Goal: Information Seeking & Learning: Learn about a topic

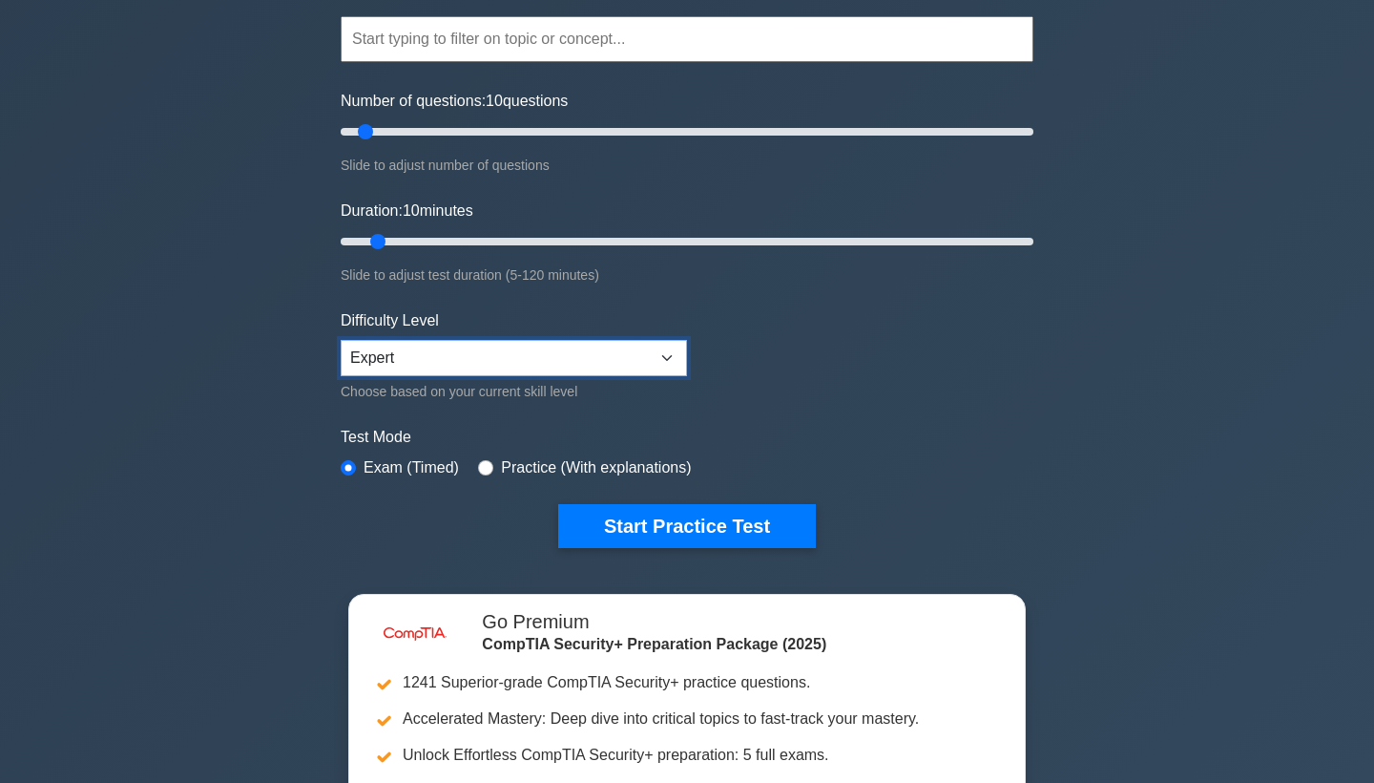
scroll to position [32, 0]
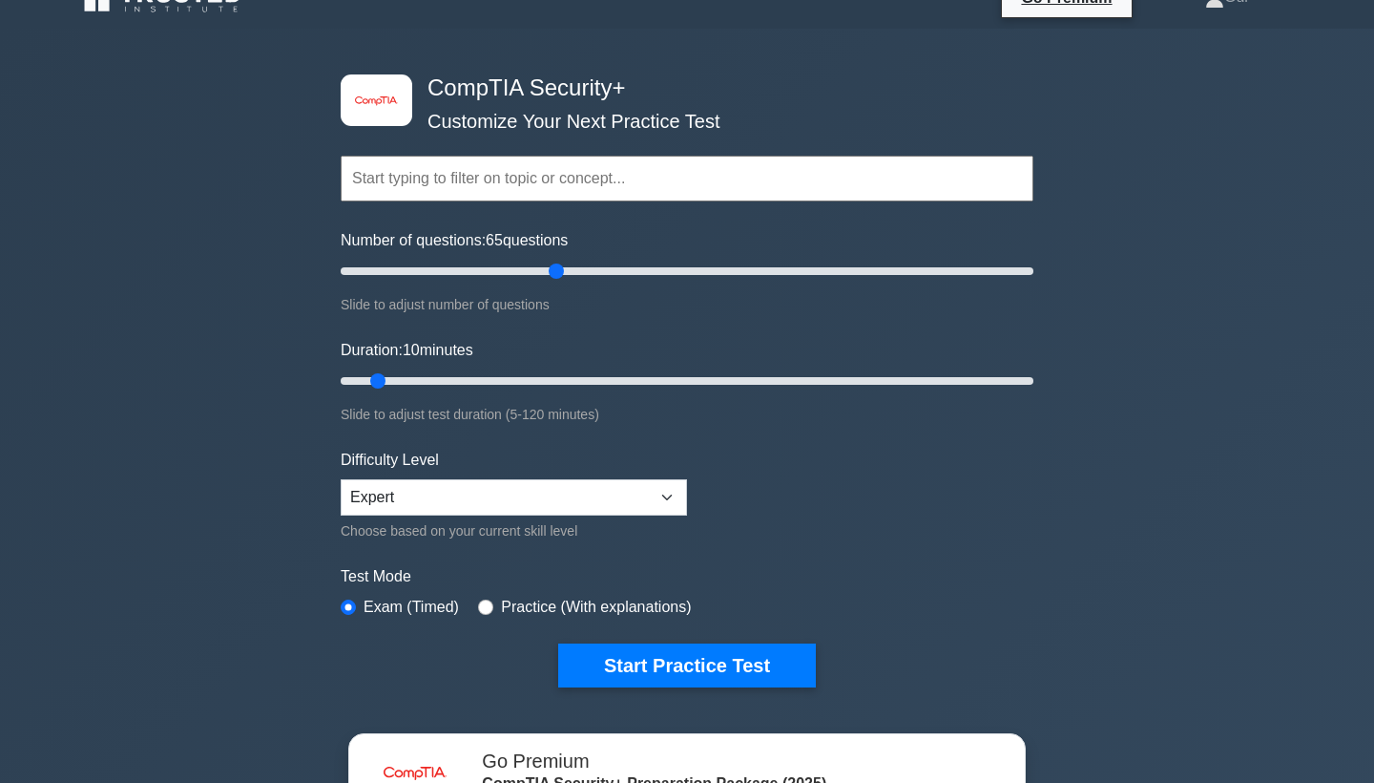
click at [561, 274] on input "Number of questions: 65 questions" at bounding box center [687, 271] width 693 height 23
drag, startPoint x: 561, startPoint y: 274, endPoint x: 493, endPoint y: 274, distance: 67.8
click at [493, 274] on input "Number of questions: 45 questions" at bounding box center [687, 271] width 693 height 23
type input "50"
click at [496, 273] on input "Number of questions: 45 questions" at bounding box center [687, 271] width 693 height 23
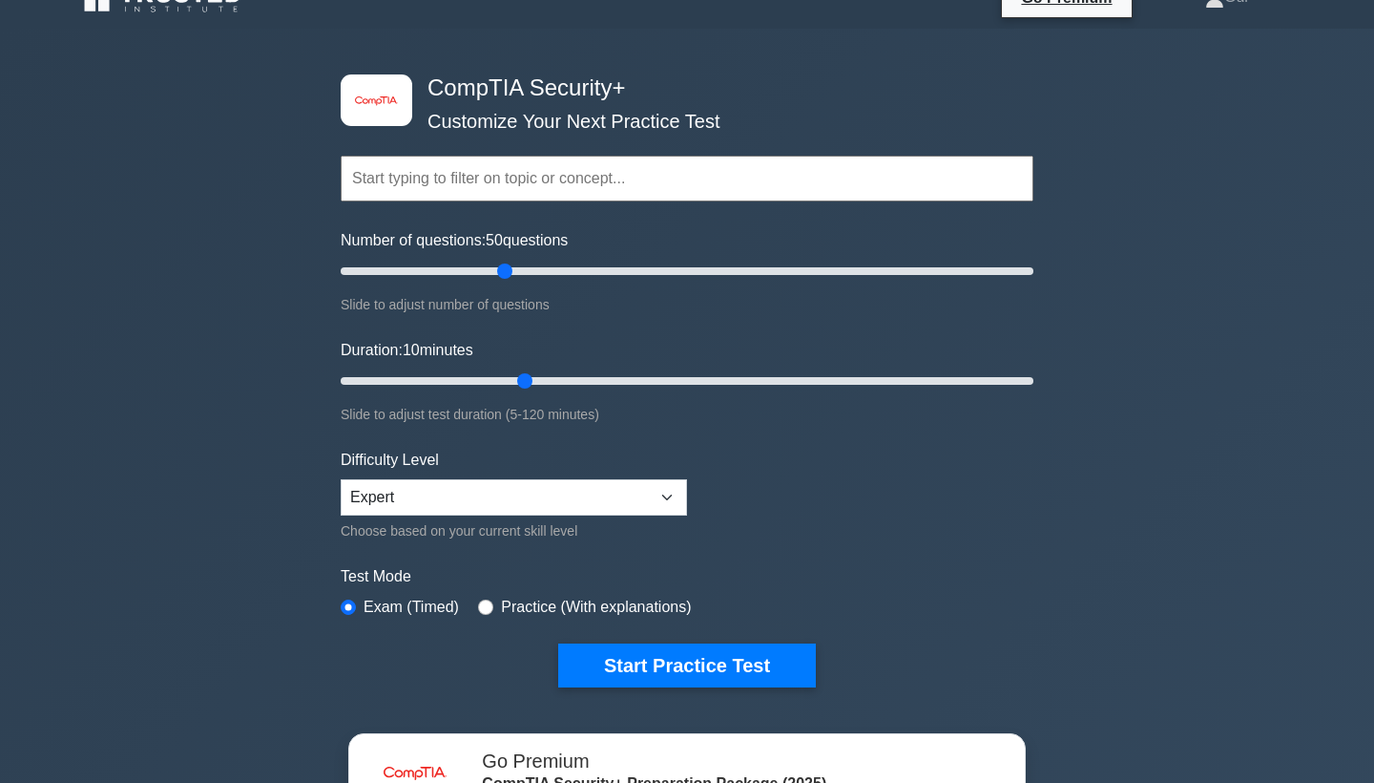
click at [533, 382] on input "Duration: 10 minutes" at bounding box center [687, 380] width 693 height 23
click at [554, 382] on input "Duration: 40 minutes" at bounding box center [687, 380] width 693 height 23
click at [575, 382] on input "Duration: 45 minutes" at bounding box center [687, 380] width 693 height 23
type input "50"
click at [610, 379] on input "Duration: 45 minutes" at bounding box center [687, 380] width 693 height 23
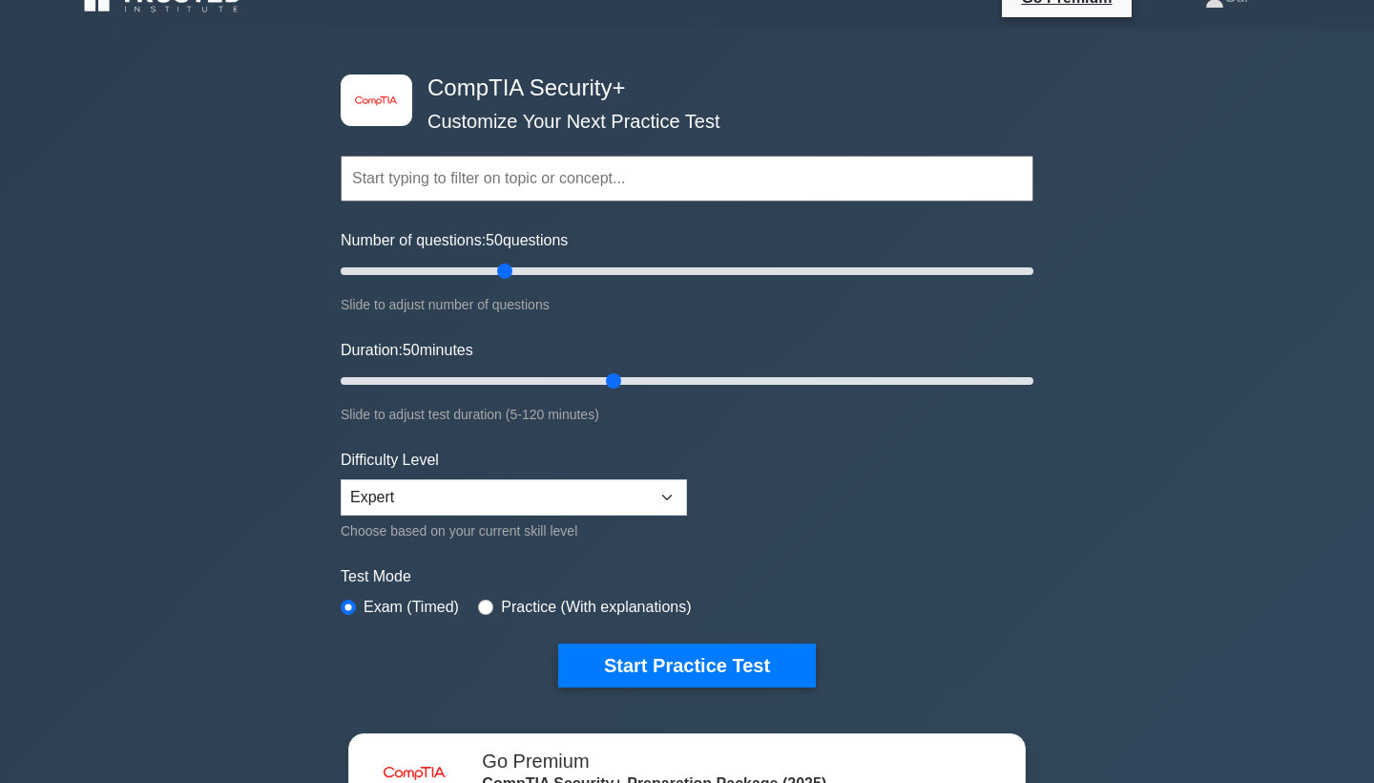
click at [576, 188] on input "text" at bounding box center [687, 179] width 693 height 46
click at [1077, 618] on div "image/svg+xml CompTIA Security+ Customize Your Next Practice Test Topics Crypto…" at bounding box center [687, 591] width 1374 height 1124
click at [782, 660] on button "Start Practice Test" at bounding box center [687, 665] width 258 height 44
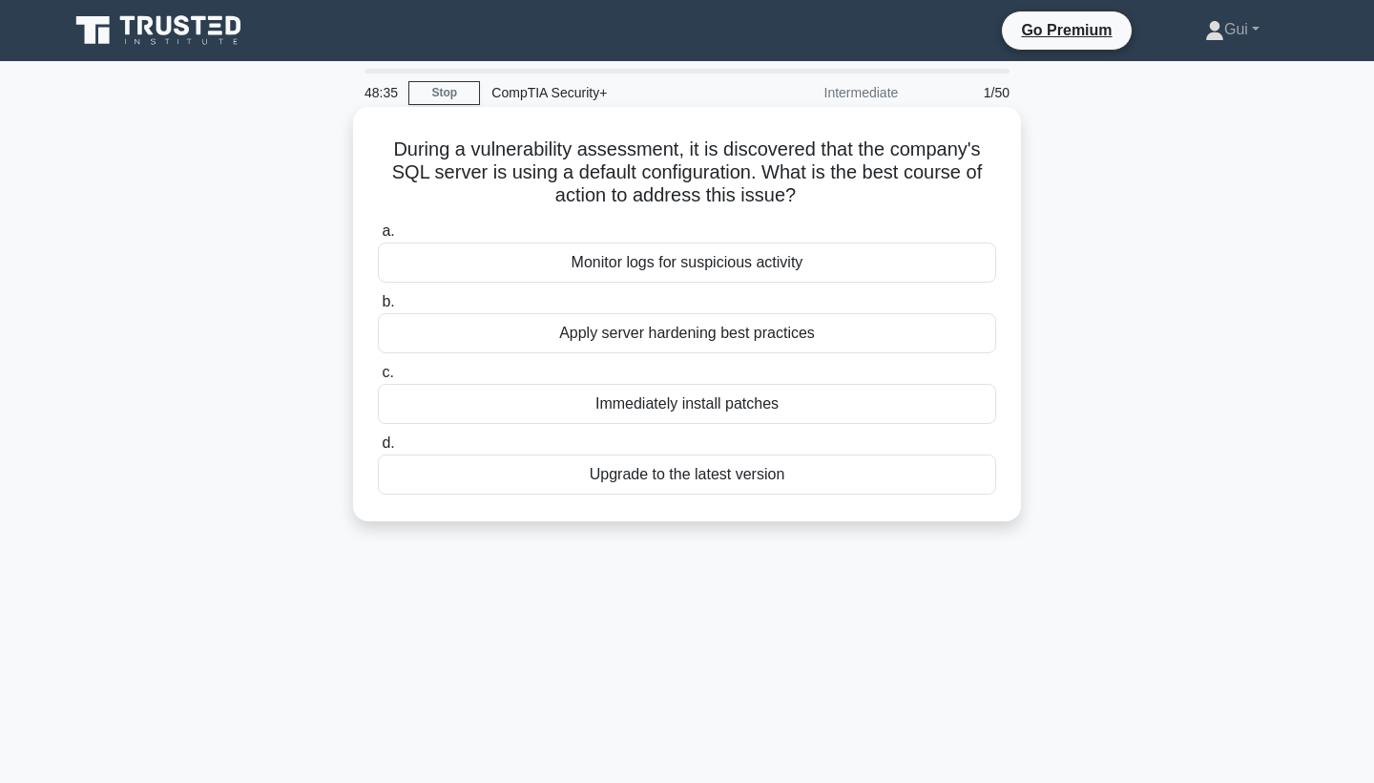
click at [750, 412] on div "Immediately install patches" at bounding box center [687, 404] width 618 height 40
click at [378, 379] on input "c. Immediately install patches" at bounding box center [378, 372] width 0 height 12
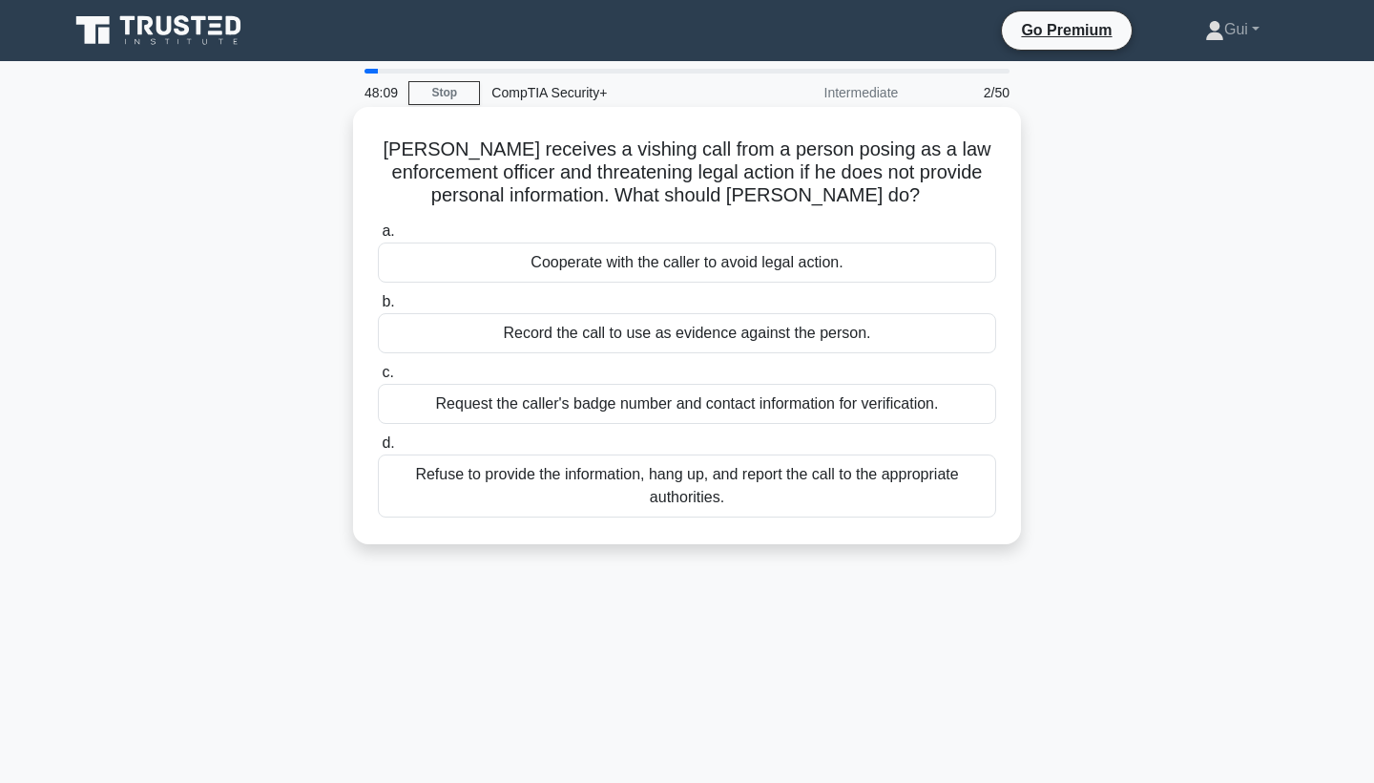
click at [868, 494] on div "Refuse to provide the information, hang up, and report the call to the appropri…" at bounding box center [687, 485] width 618 height 63
click at [378, 450] on input "d. Refuse to provide the information, hang up, and report the call to the appro…" at bounding box center [378, 443] width 0 height 12
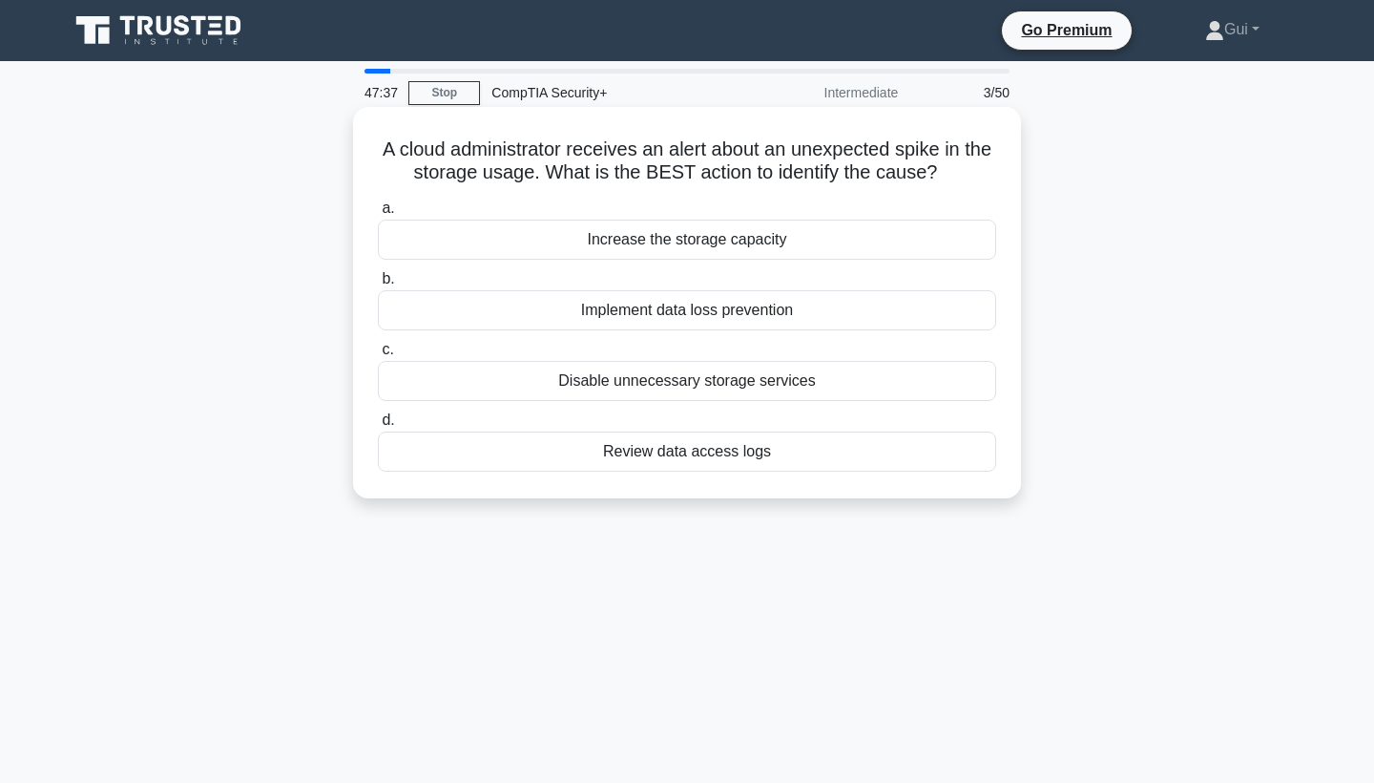
click at [778, 320] on div "Implement data loss prevention" at bounding box center [687, 310] width 618 height 40
click at [378, 285] on input "b. Implement data loss prevention" at bounding box center [378, 279] width 0 height 12
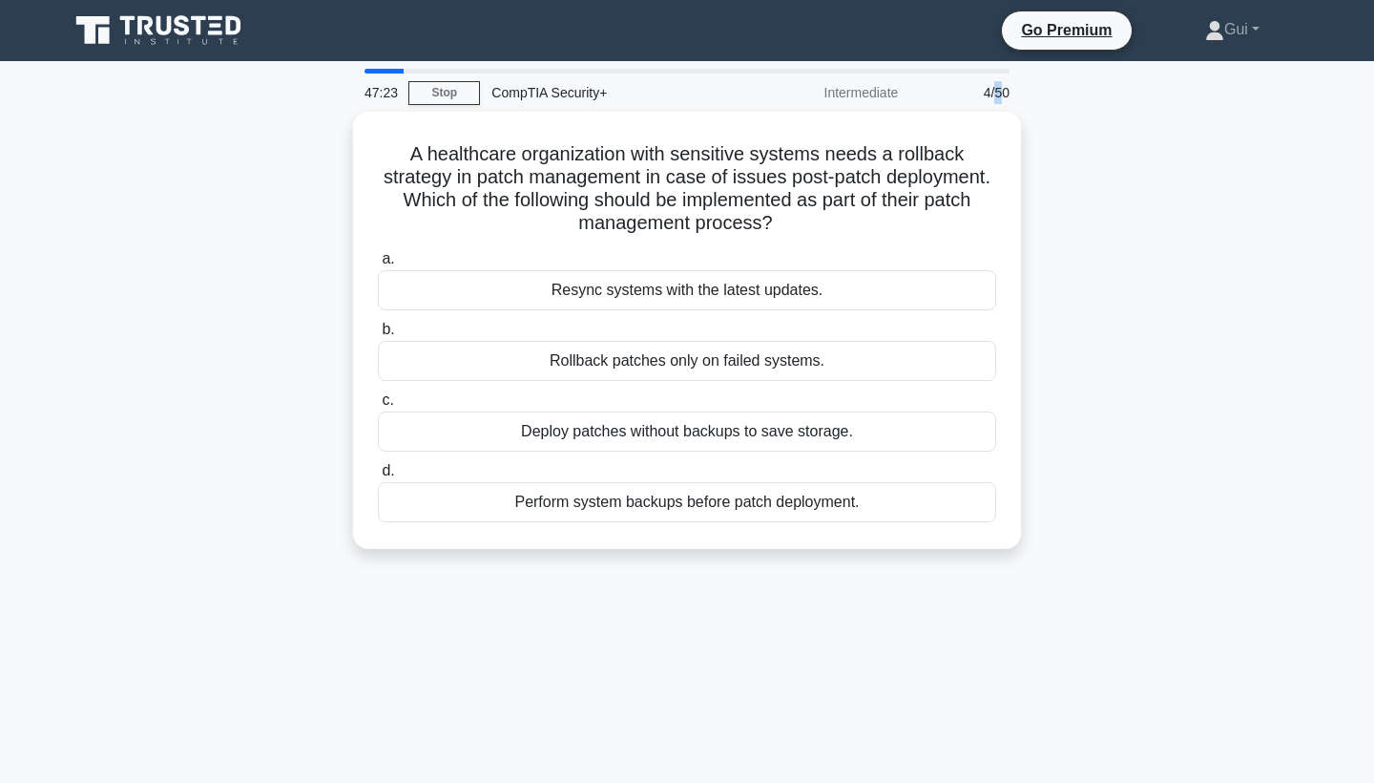
click at [998, 93] on div "4/50" at bounding box center [965, 92] width 112 height 38
click at [458, 100] on link "Stop" at bounding box center [444, 93] width 72 height 24
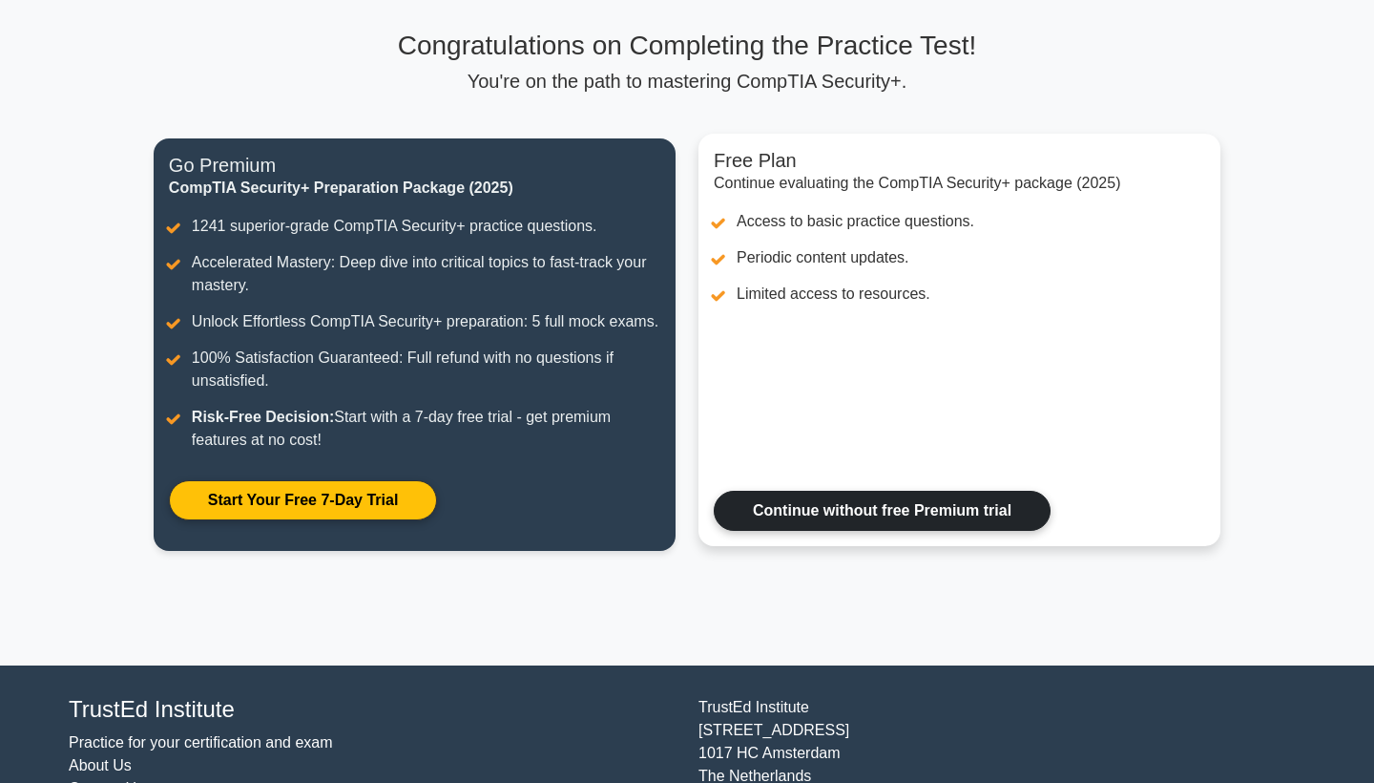
scroll to position [122, 0]
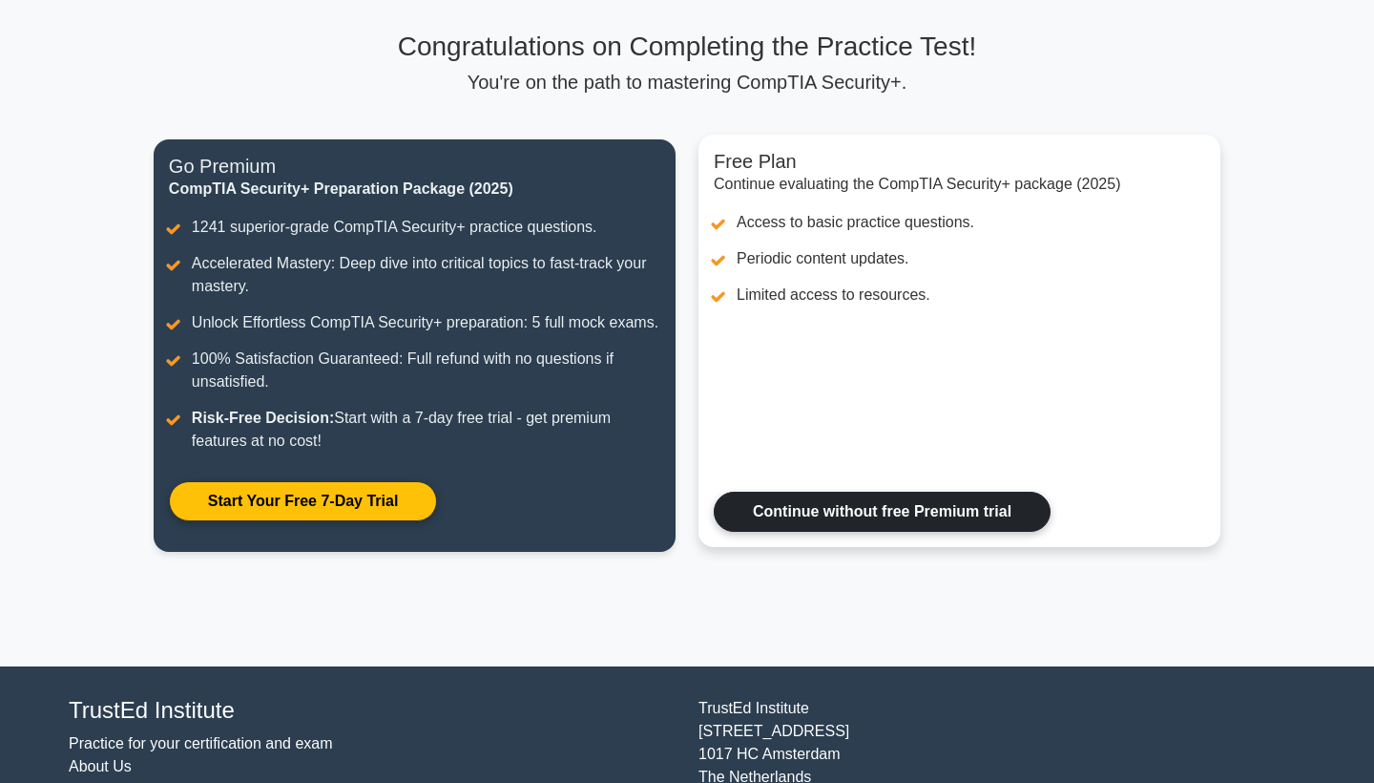
click at [818, 509] on link "Continue without free Premium trial" at bounding box center [882, 511] width 337 height 40
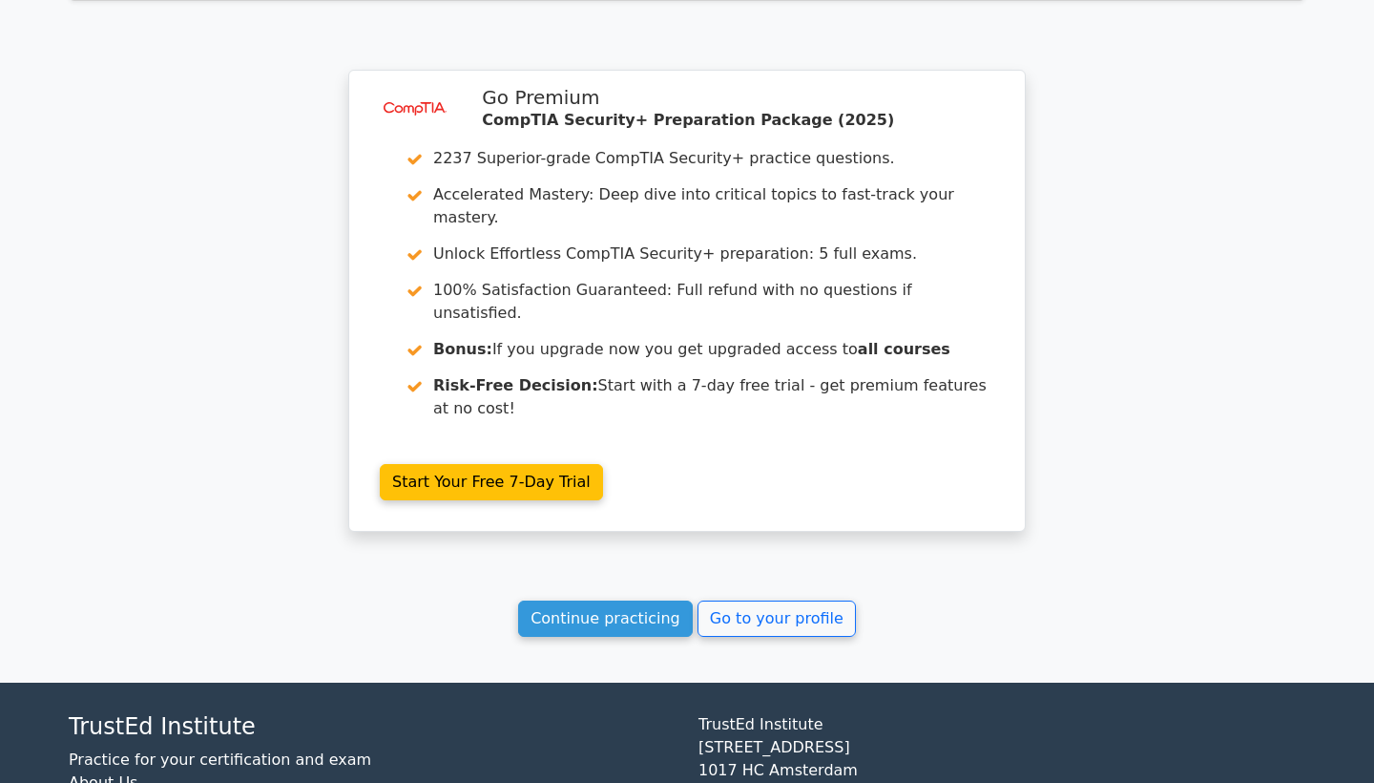
scroll to position [3628, 0]
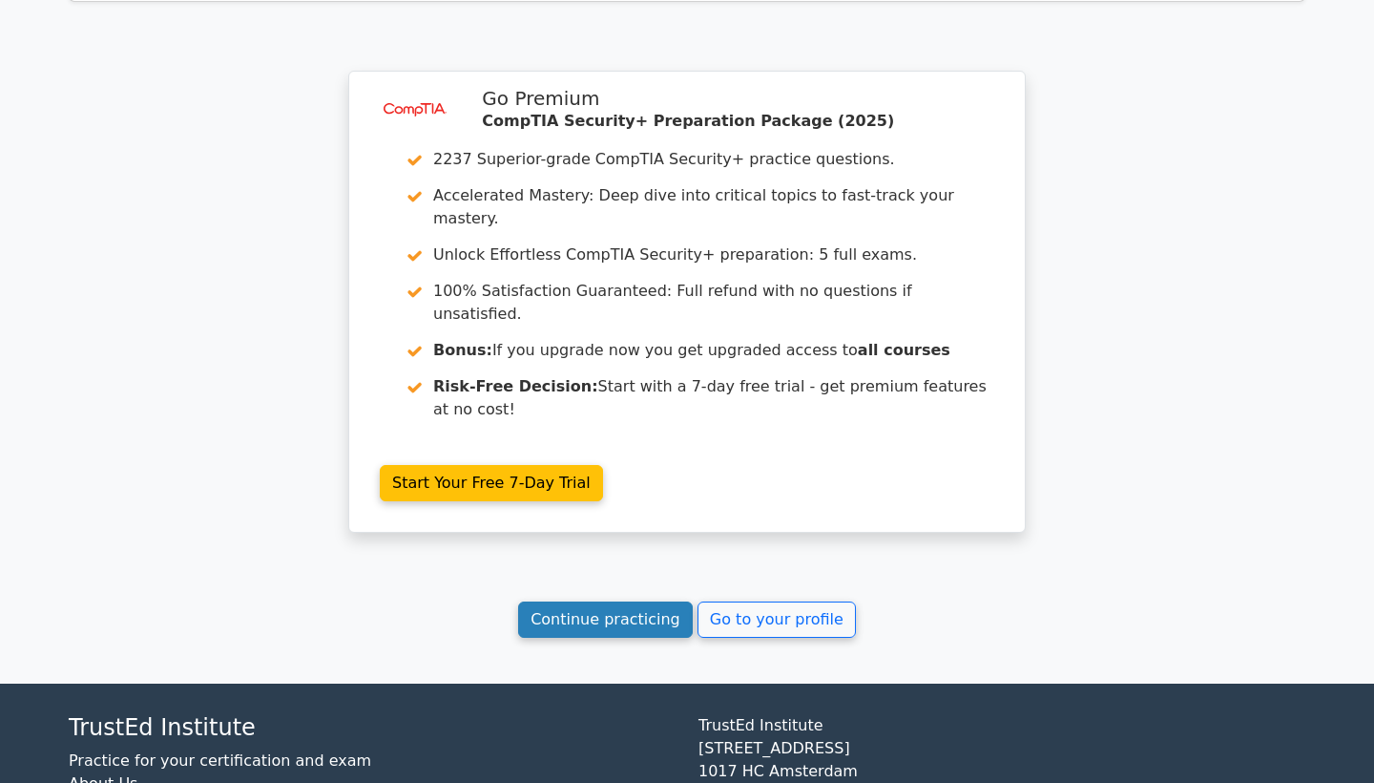
click at [626, 601] on link "Continue practicing" at bounding box center [605, 619] width 175 height 36
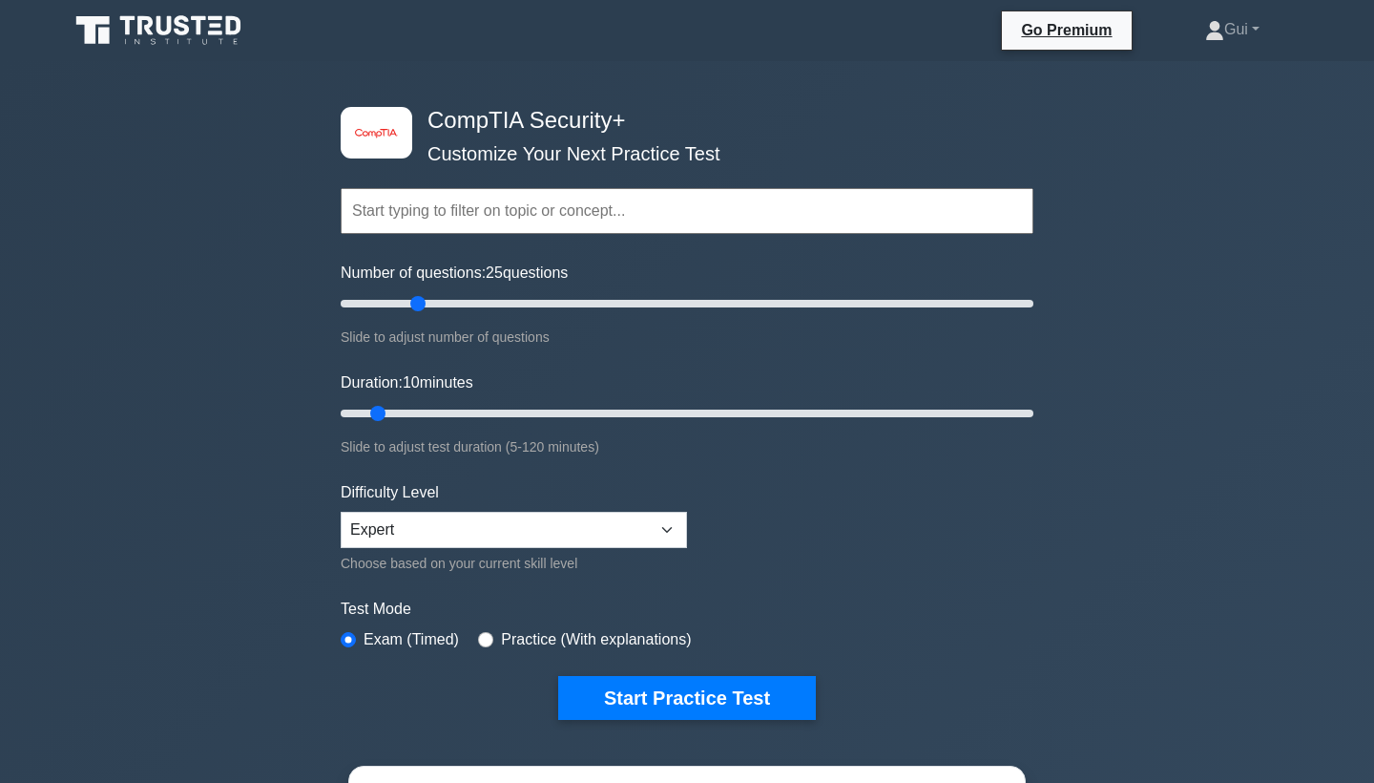
drag, startPoint x: 457, startPoint y: 304, endPoint x: 418, endPoint y: 304, distance: 39.1
type input "25"
click at [418, 304] on input "Number of questions: 25 questions" at bounding box center [687, 303] width 693 height 23
drag, startPoint x: 378, startPoint y: 422, endPoint x: 463, endPoint y: 417, distance: 85.1
type input "25"
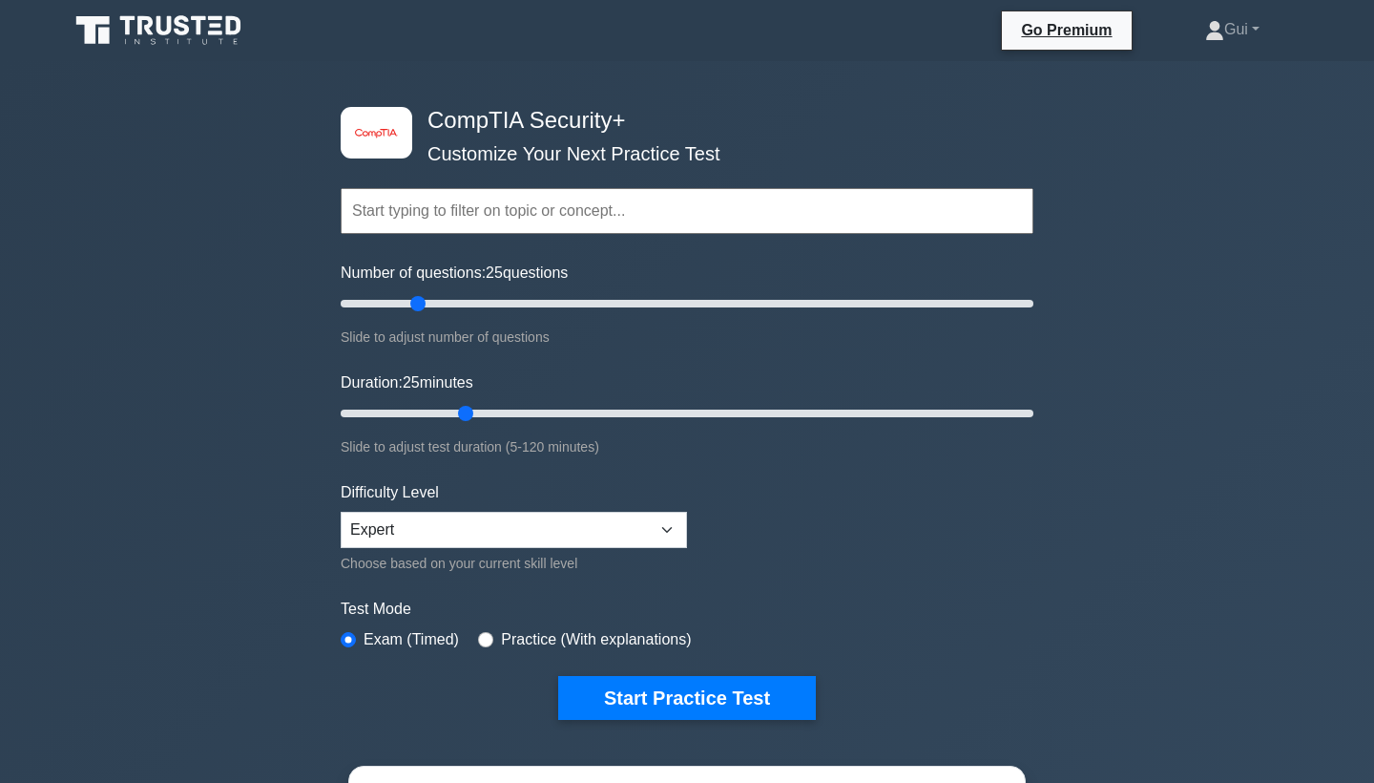
click at [463, 417] on input "Duration: 25 minutes" at bounding box center [687, 413] width 693 height 23
click at [712, 710] on button "Start Practice Test" at bounding box center [687, 698] width 258 height 44
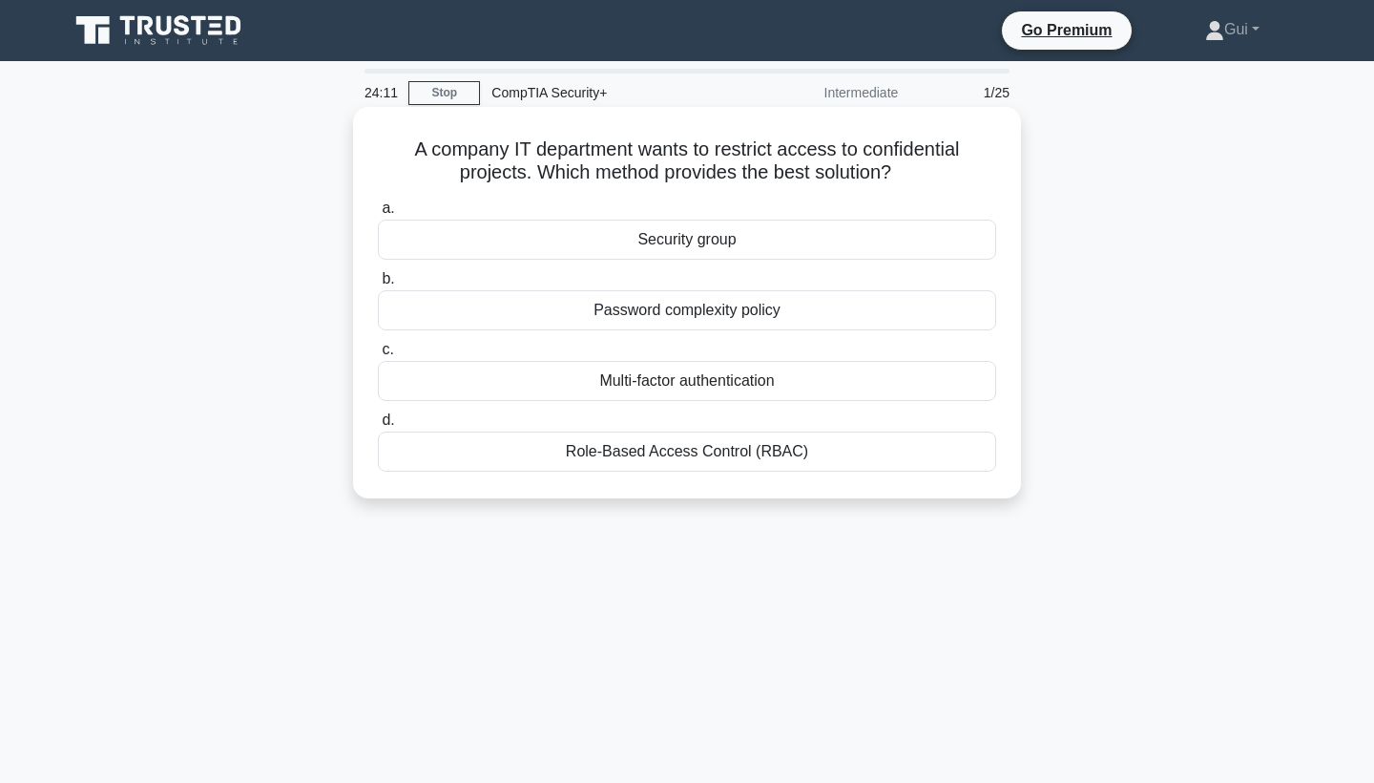
click at [769, 457] on div "Role-Based Access Control (RBAC)" at bounding box center [687, 451] width 618 height 40
click at [378, 427] on input "d. Role-Based Access Control (RBAC)" at bounding box center [378, 420] width 0 height 12
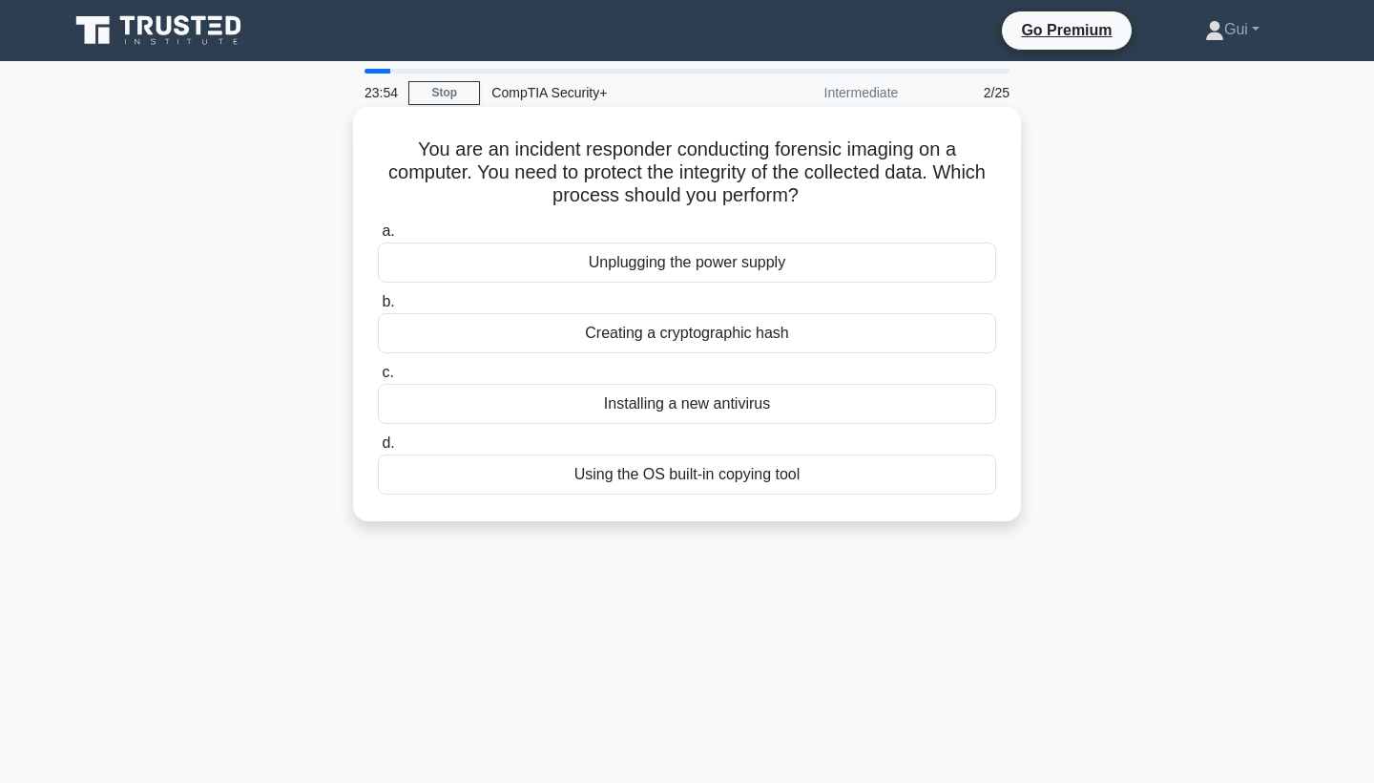
click at [961, 348] on div "Creating a cryptographic hash" at bounding box center [687, 333] width 618 height 40
click at [378, 308] on input "b. Creating a cryptographic hash" at bounding box center [378, 302] width 0 height 12
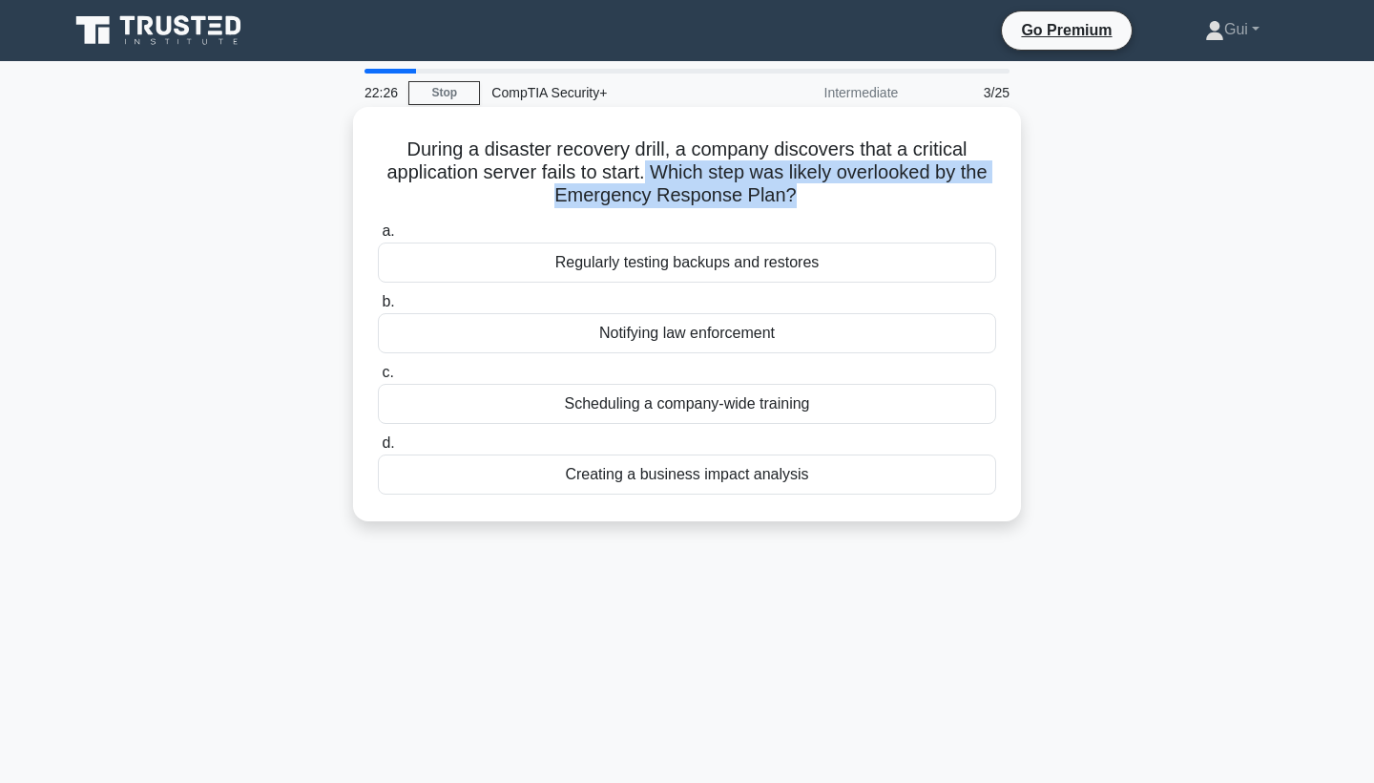
drag, startPoint x: 649, startPoint y: 175, endPoint x: 787, endPoint y: 209, distance: 142.6
click at [787, 209] on div "During a disaster recovery drill, a company discovers that a critical applicati…" at bounding box center [687, 314] width 653 height 399
copy h5 "Which step was likely overlooked by the Emergency Response Plan?"
click at [960, 198] on h5 "During a disaster recovery drill, a company discovers that a critical applicati…" at bounding box center [687, 172] width 622 height 71
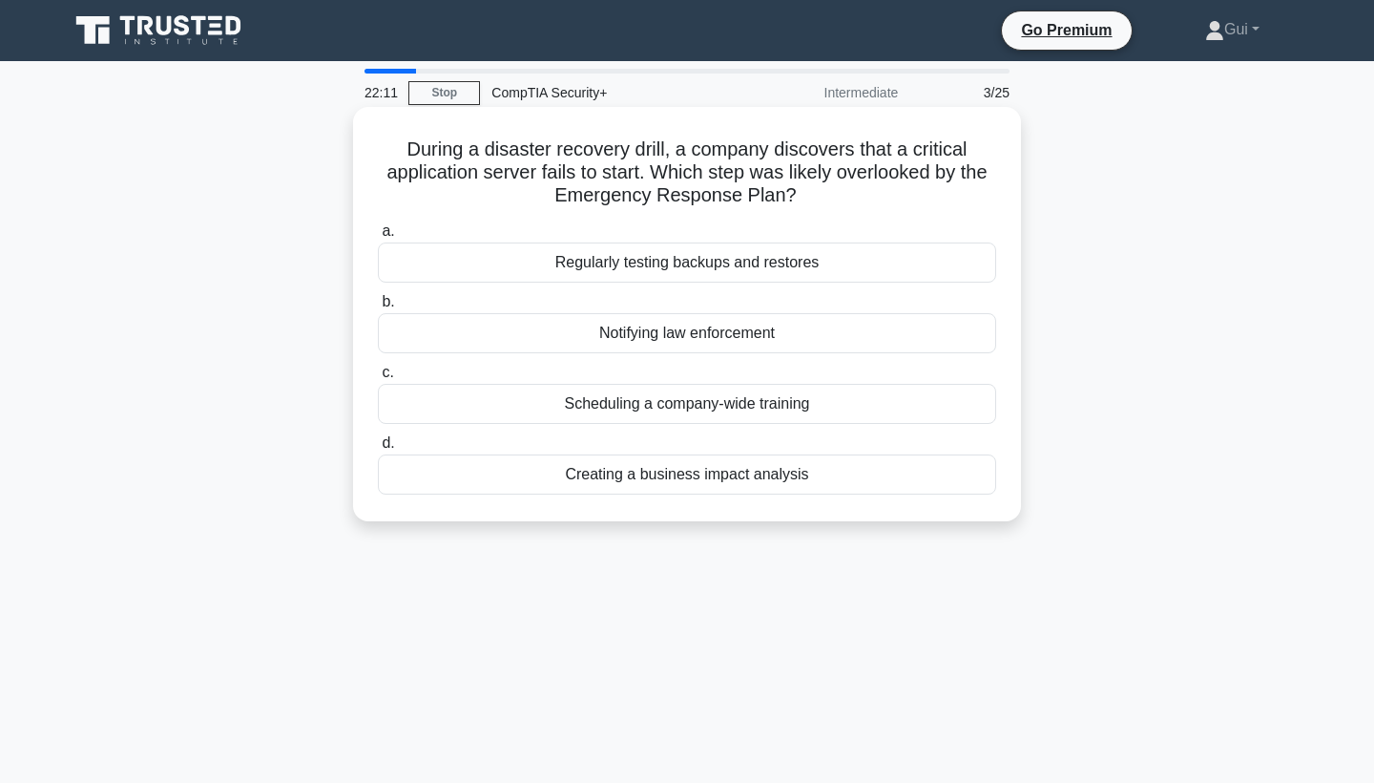
click at [946, 261] on div "Regularly testing backups and restores" at bounding box center [687, 262] width 618 height 40
click at [378, 238] on input "a. Regularly testing backups and restores" at bounding box center [378, 231] width 0 height 12
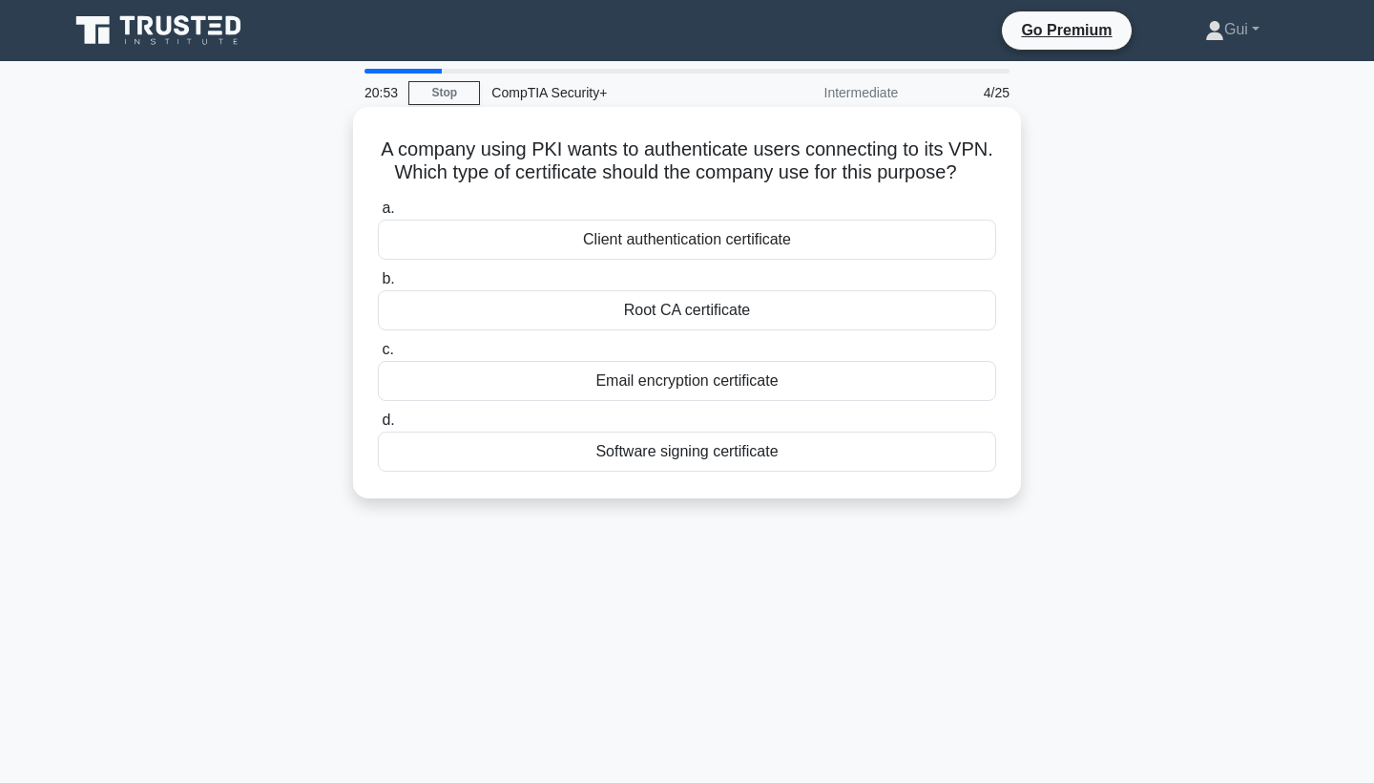
click at [825, 248] on div "Client authentication certificate" at bounding box center [687, 240] width 618 height 40
click at [378, 215] on input "a. Client authentication certificate" at bounding box center [378, 208] width 0 height 12
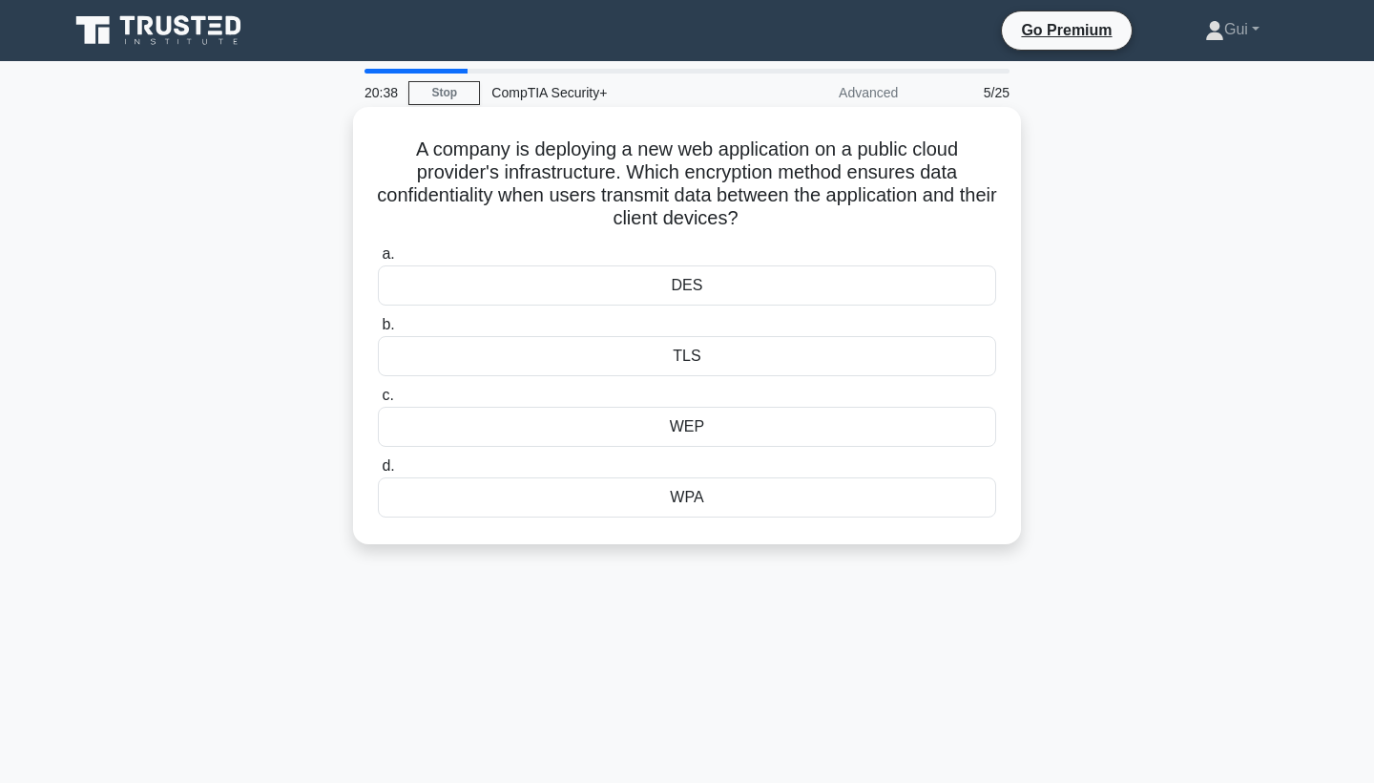
click at [789, 364] on div "TLS" at bounding box center [687, 356] width 618 height 40
click at [378, 331] on input "b. TLS" at bounding box center [378, 325] width 0 height 12
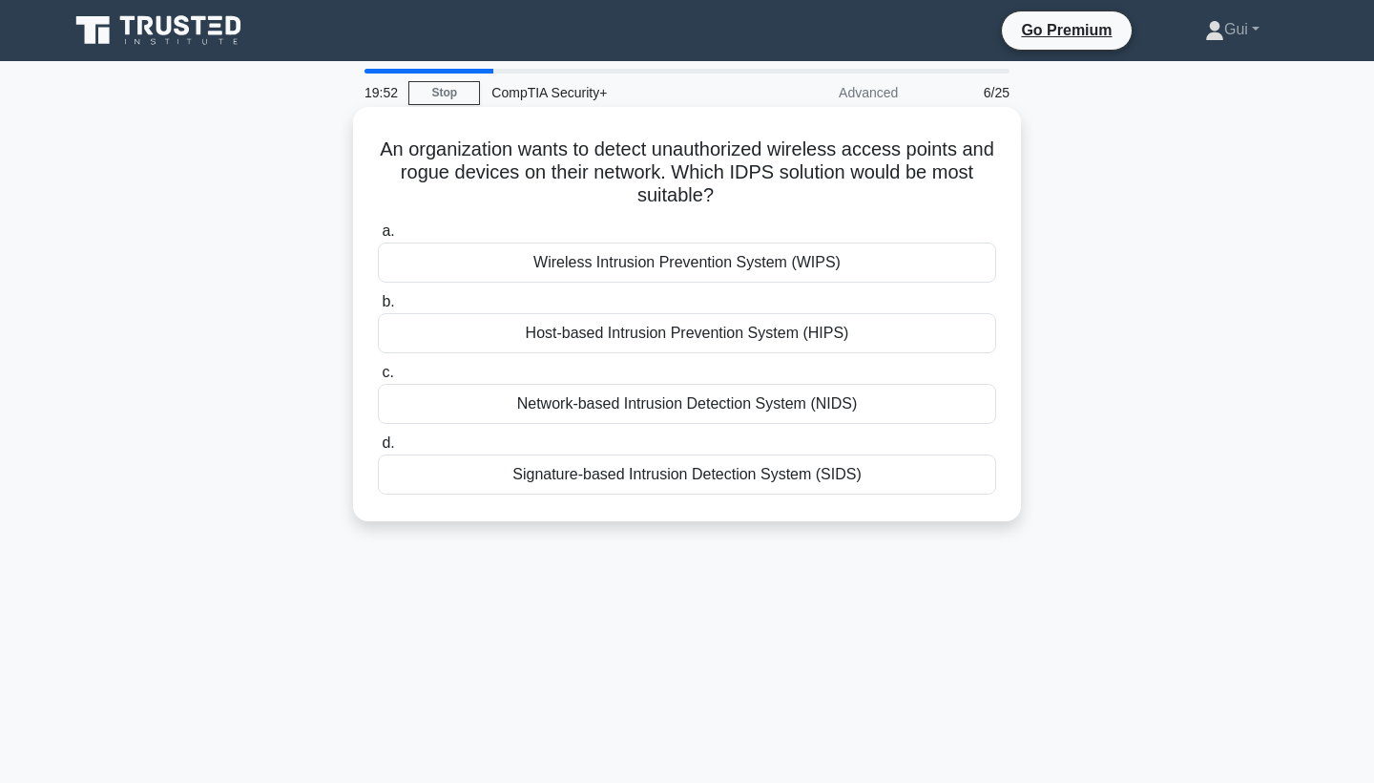
click at [812, 398] on div "Network-based Intrusion Detection System (NIDS)" at bounding box center [687, 404] width 618 height 40
click at [378, 379] on input "c. Network-based Intrusion Detection System (NIDS)" at bounding box center [378, 372] width 0 height 12
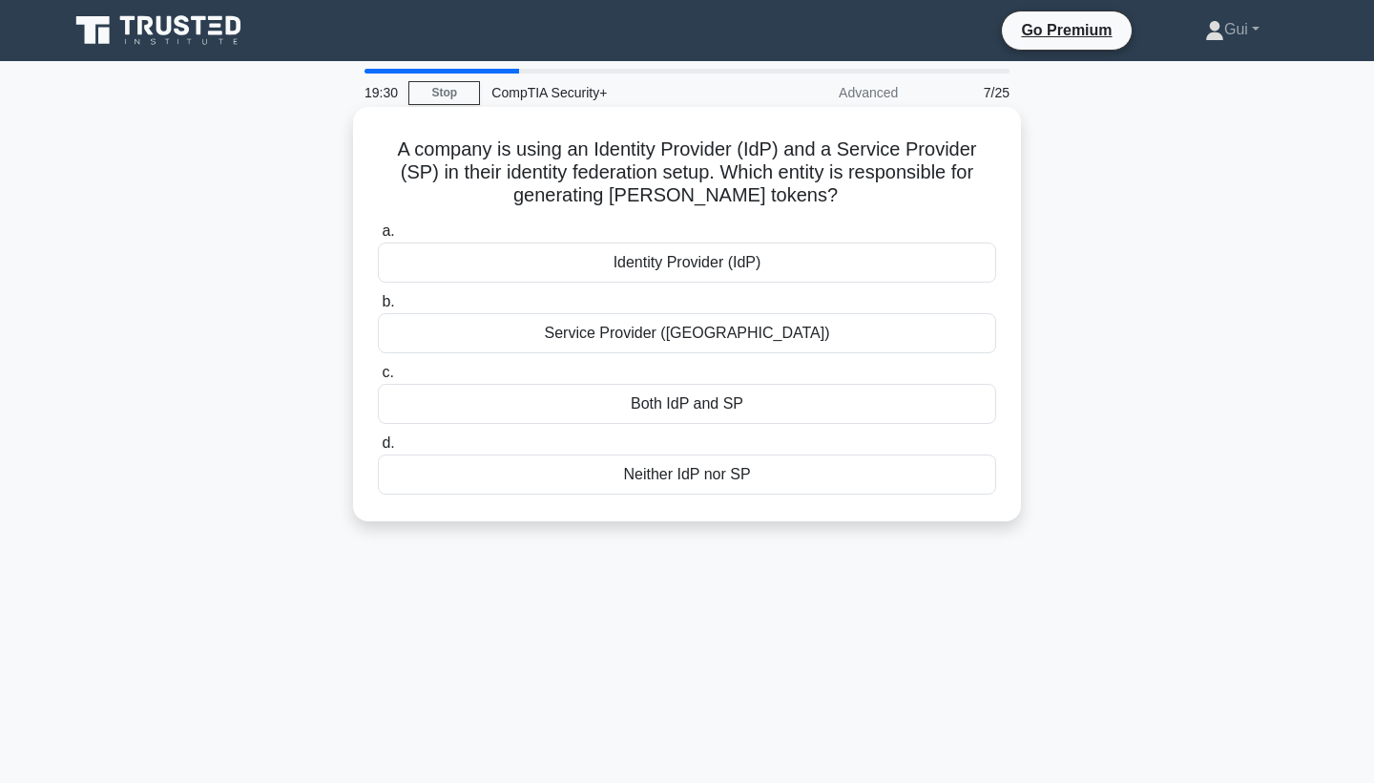
click at [805, 410] on div "Both IdP and SP" at bounding box center [687, 404] width 618 height 40
click at [378, 379] on input "c. Both IdP and SP" at bounding box center [378, 372] width 0 height 12
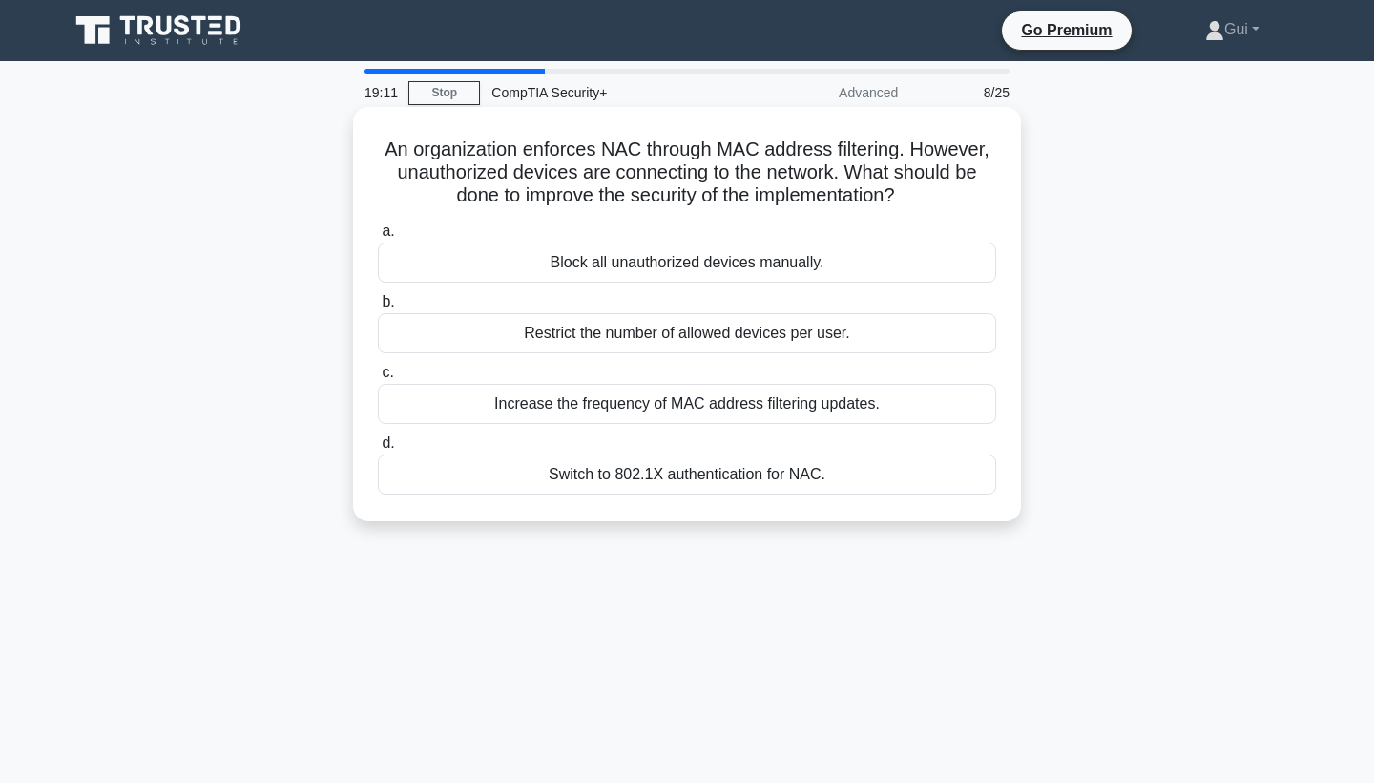
click at [878, 489] on div "Switch to 802.1X authentication for NAC." at bounding box center [687, 474] width 618 height 40
click at [378, 450] on input "d. Switch to 802.1X authentication for NAC." at bounding box center [378, 443] width 0 height 12
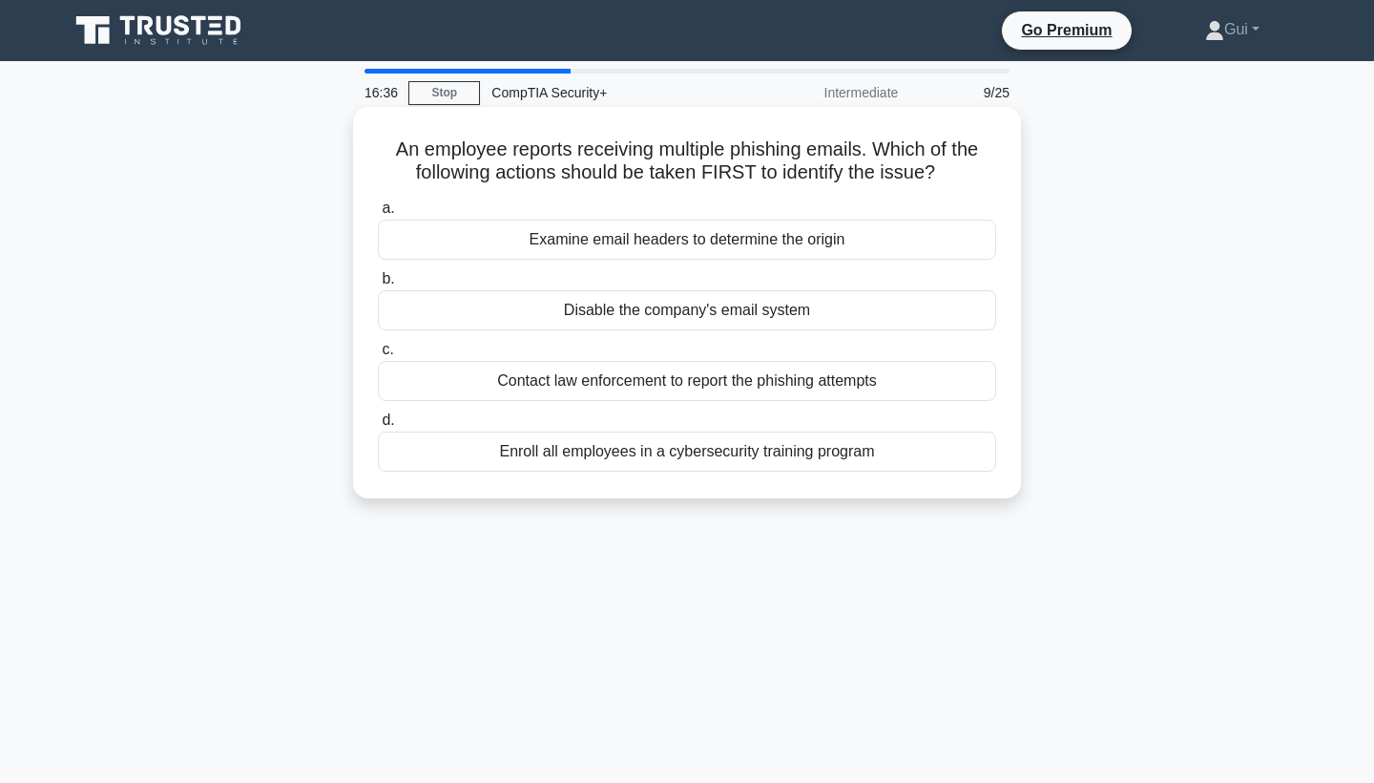
click at [637, 459] on div "Enroll all employees in a cybersecurity training program" at bounding box center [687, 451] width 618 height 40
click at [378, 427] on input "d. Enroll all employees in a cybersecurity training program" at bounding box center [378, 420] width 0 height 12
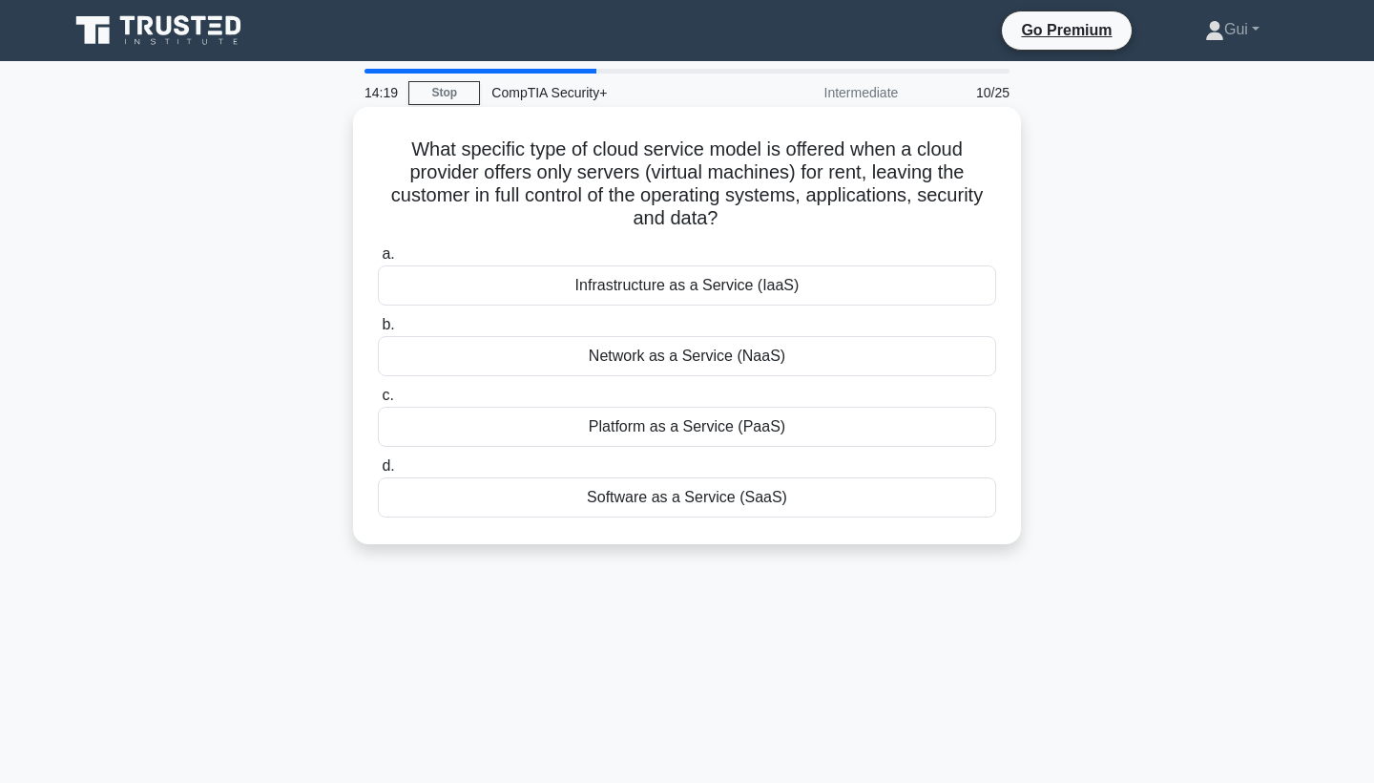
click at [748, 294] on div "Infrastructure as a Service (IaaS)" at bounding box center [687, 285] width 618 height 40
click at [378, 261] on input "a. Infrastructure as a Service (IaaS)" at bounding box center [378, 254] width 0 height 12
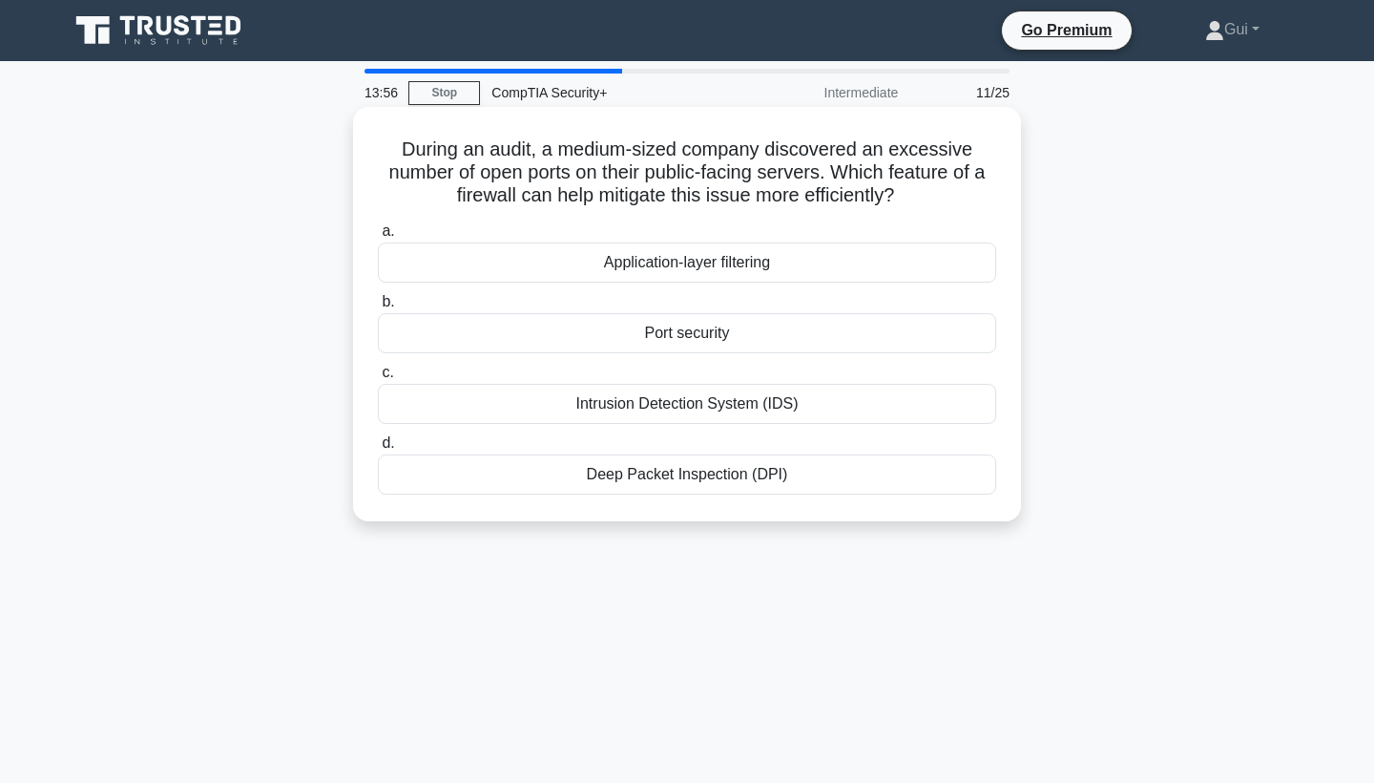
click at [925, 324] on div "Port security" at bounding box center [687, 333] width 618 height 40
click at [378, 308] on input "b. Port security" at bounding box center [378, 302] width 0 height 12
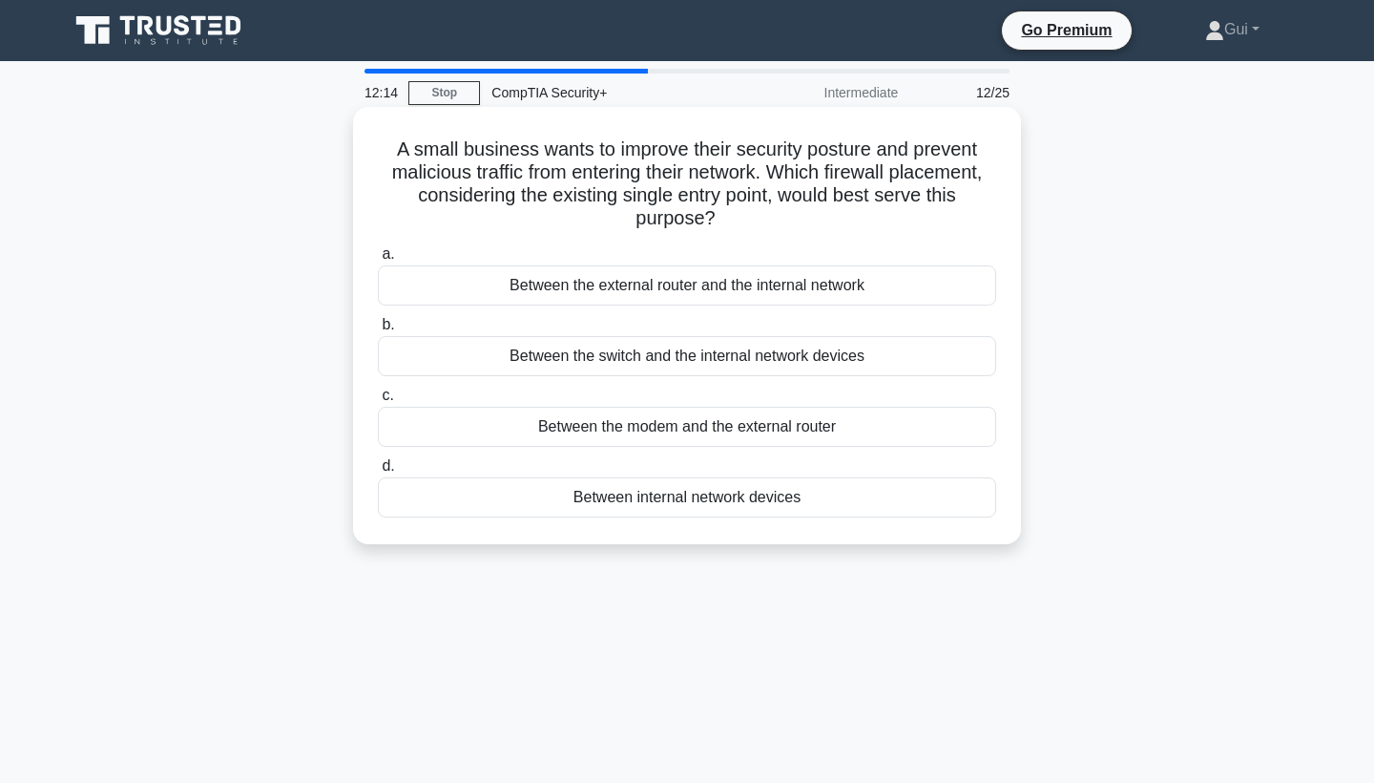
click at [956, 366] on div "Between the switch and the internal network devices" at bounding box center [687, 356] width 618 height 40
click at [378, 331] on input "b. Between the switch and the internal network devices" at bounding box center [378, 325] width 0 height 12
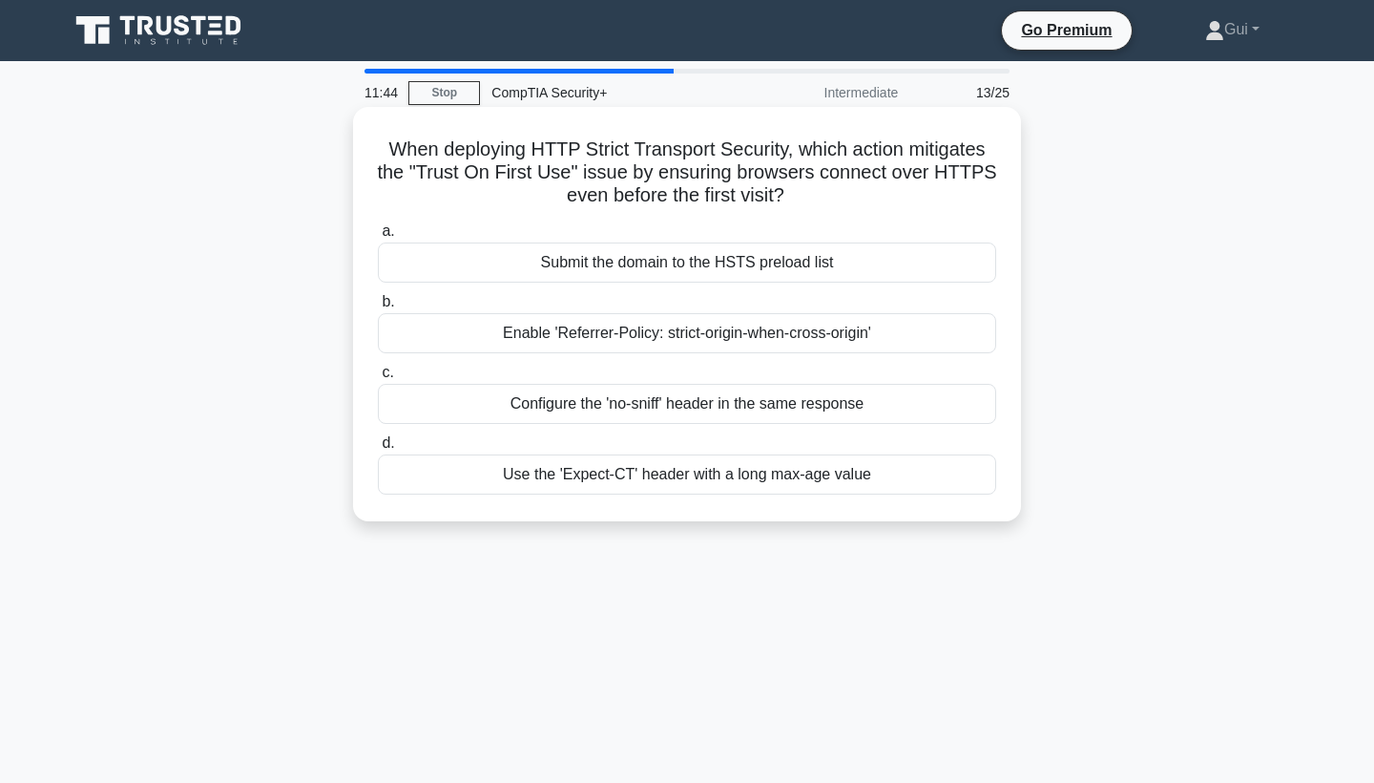
click at [856, 271] on div "Submit the domain to the HSTS preload list" at bounding box center [687, 262] width 618 height 40
click at [378, 238] on input "a. Submit the domain to the HSTS preload list" at bounding box center [378, 231] width 0 height 12
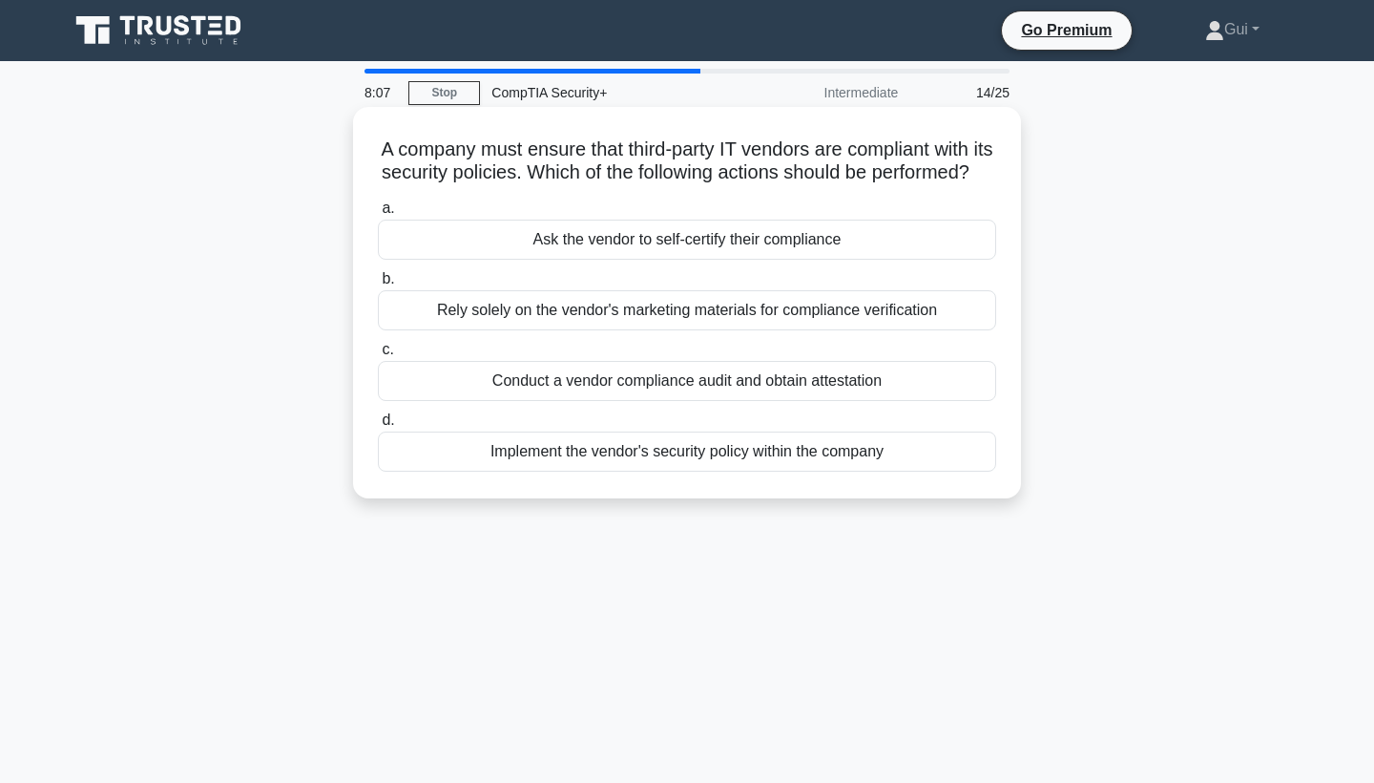
click at [871, 379] on div "Conduct a vendor compliance audit and obtain attestation" at bounding box center [687, 381] width 618 height 40
click at [378, 356] on input "c. Conduct a vendor compliance audit and obtain attestation" at bounding box center [378, 350] width 0 height 12
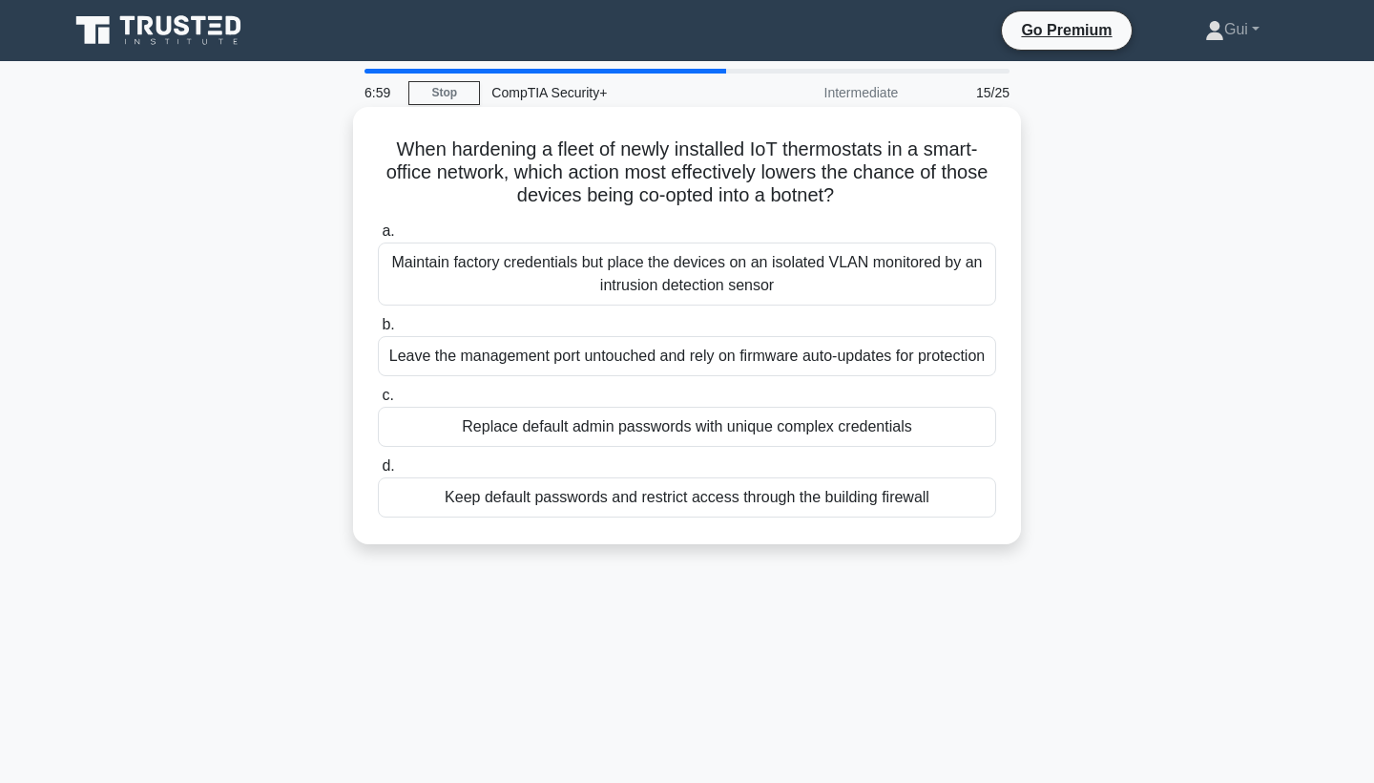
click at [866, 421] on div "Replace default admin passwords with unique complex credentials" at bounding box center [687, 427] width 618 height 40
click at [378, 402] on input "c. Replace default admin passwords with unique complex credentials" at bounding box center [378, 395] width 0 height 12
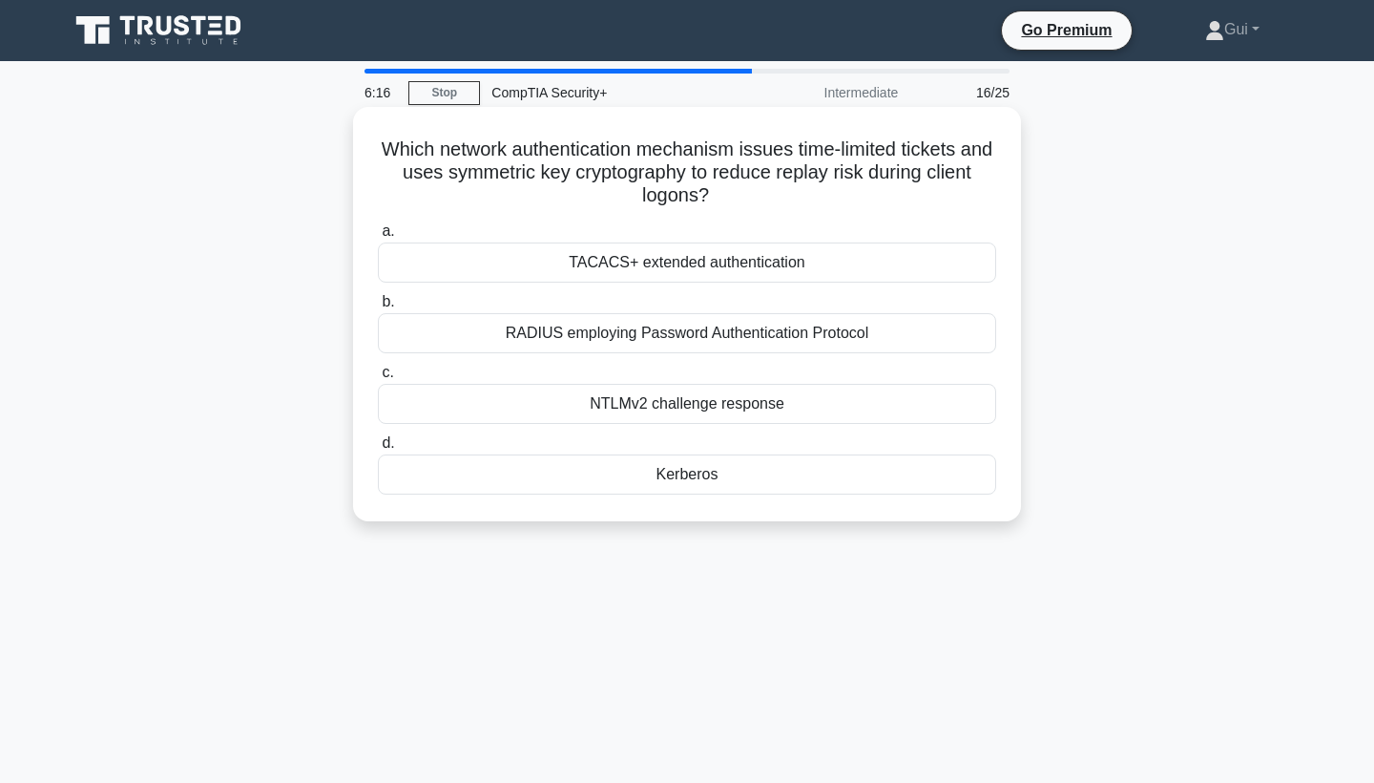
click at [835, 328] on div "RADIUS employing Password Authentication Protocol" at bounding box center [687, 333] width 618 height 40
click at [378, 308] on input "b. RADIUS employing Password Authentication Protocol" at bounding box center [378, 302] width 0 height 12
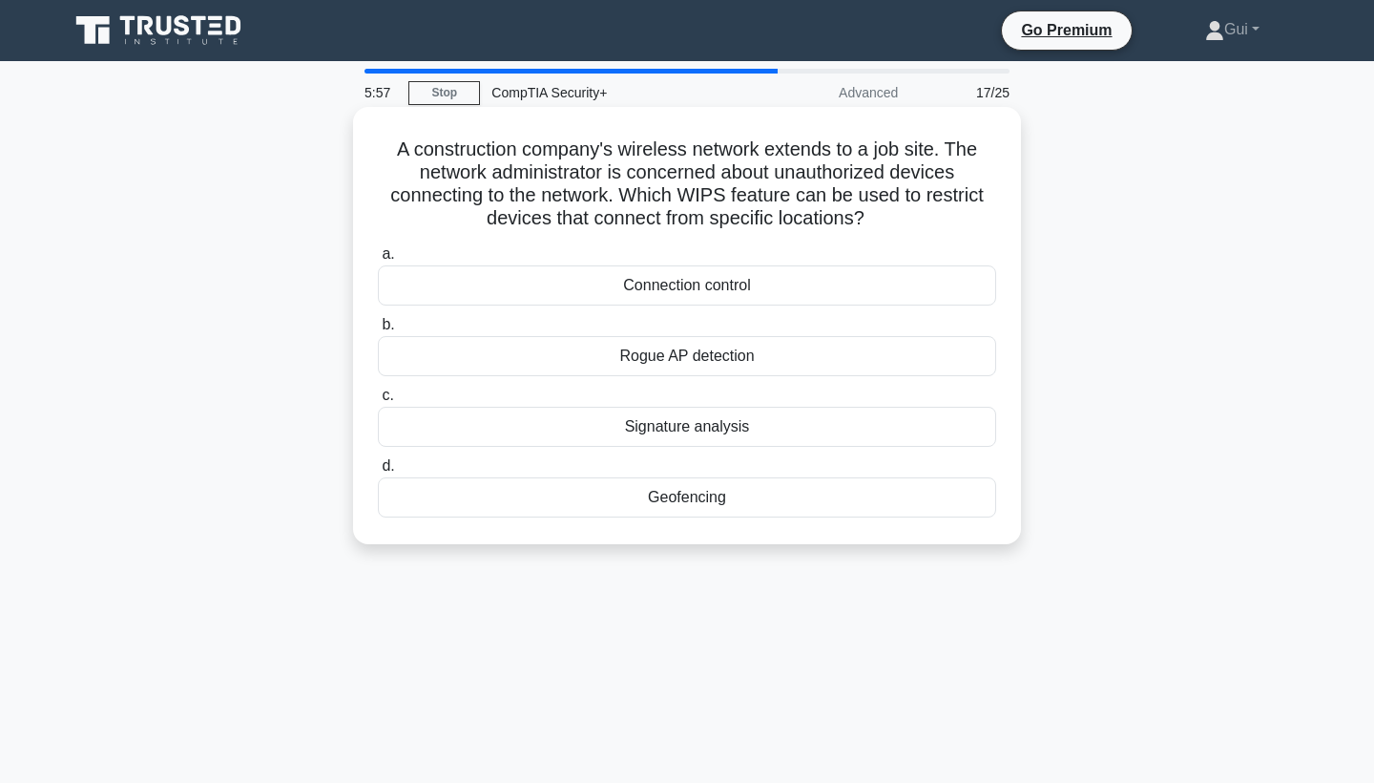
click at [813, 511] on div "Geofencing" at bounding box center [687, 497] width 618 height 40
click at [378, 472] on input "d. Geofencing" at bounding box center [378, 466] width 0 height 12
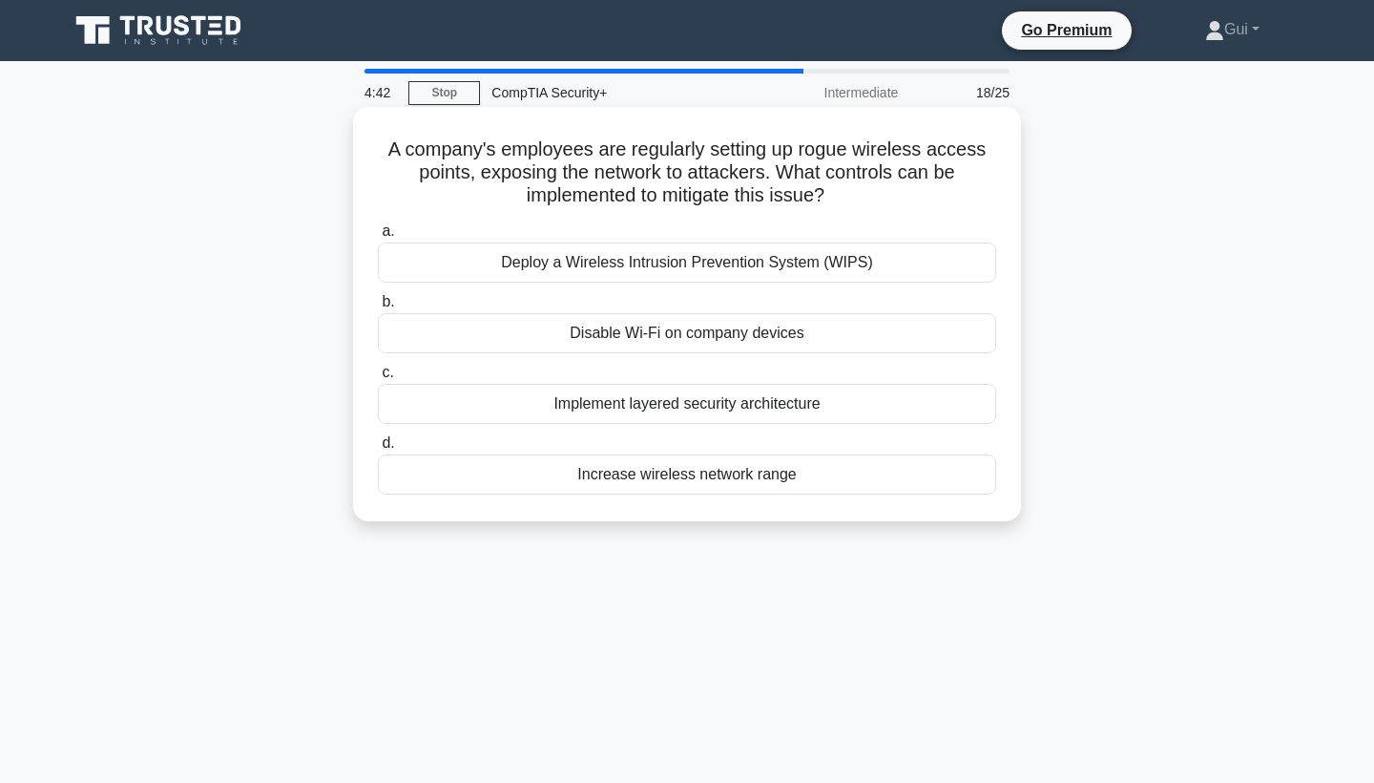
click at [906, 262] on div "Deploy a Wireless Intrusion Prevention System (WIPS)" at bounding box center [687, 262] width 618 height 40
click at [378, 238] on input "a. Deploy a Wireless Intrusion Prevention System (WIPS)" at bounding box center [378, 231] width 0 height 12
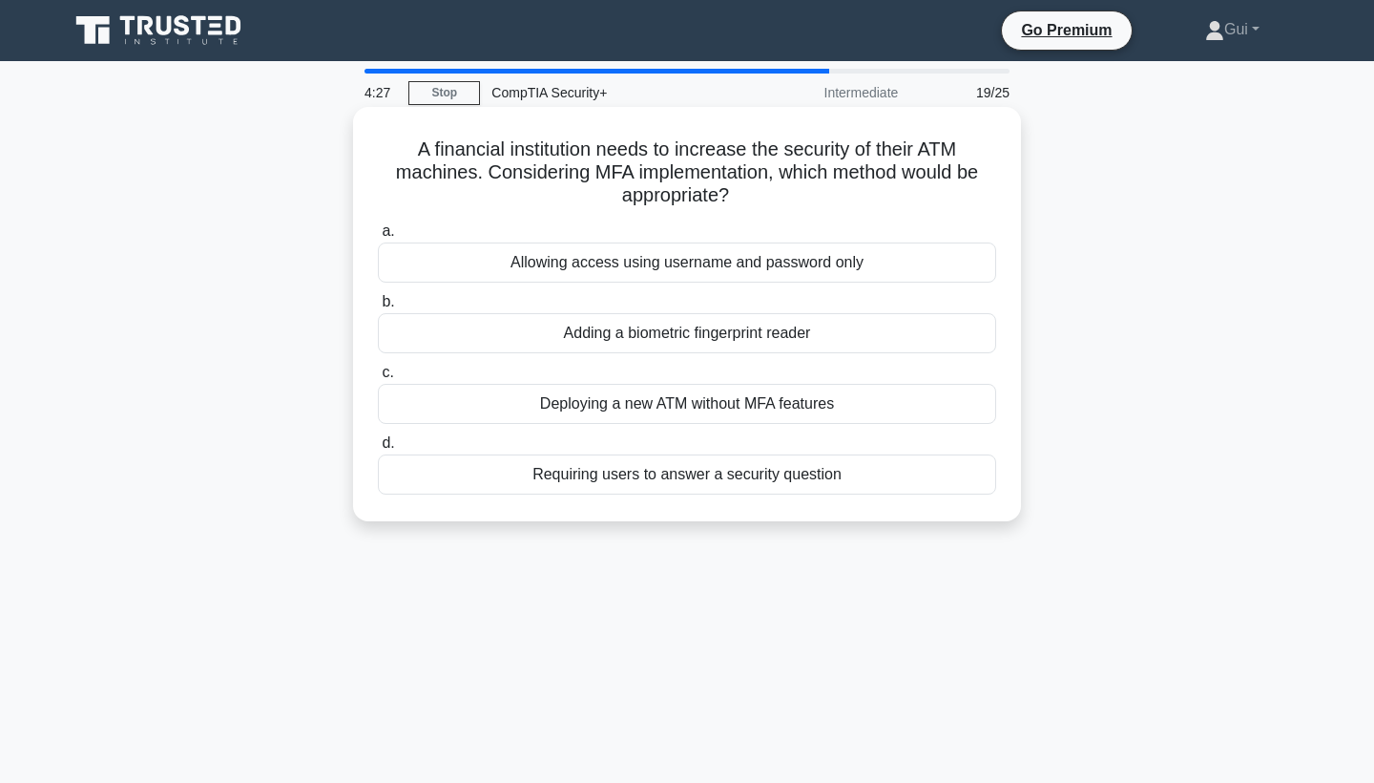
click at [838, 330] on div "Adding a biometric fingerprint reader" at bounding box center [687, 333] width 618 height 40
click at [378, 308] on input "b. Adding a biometric fingerprint reader" at bounding box center [378, 302] width 0 height 12
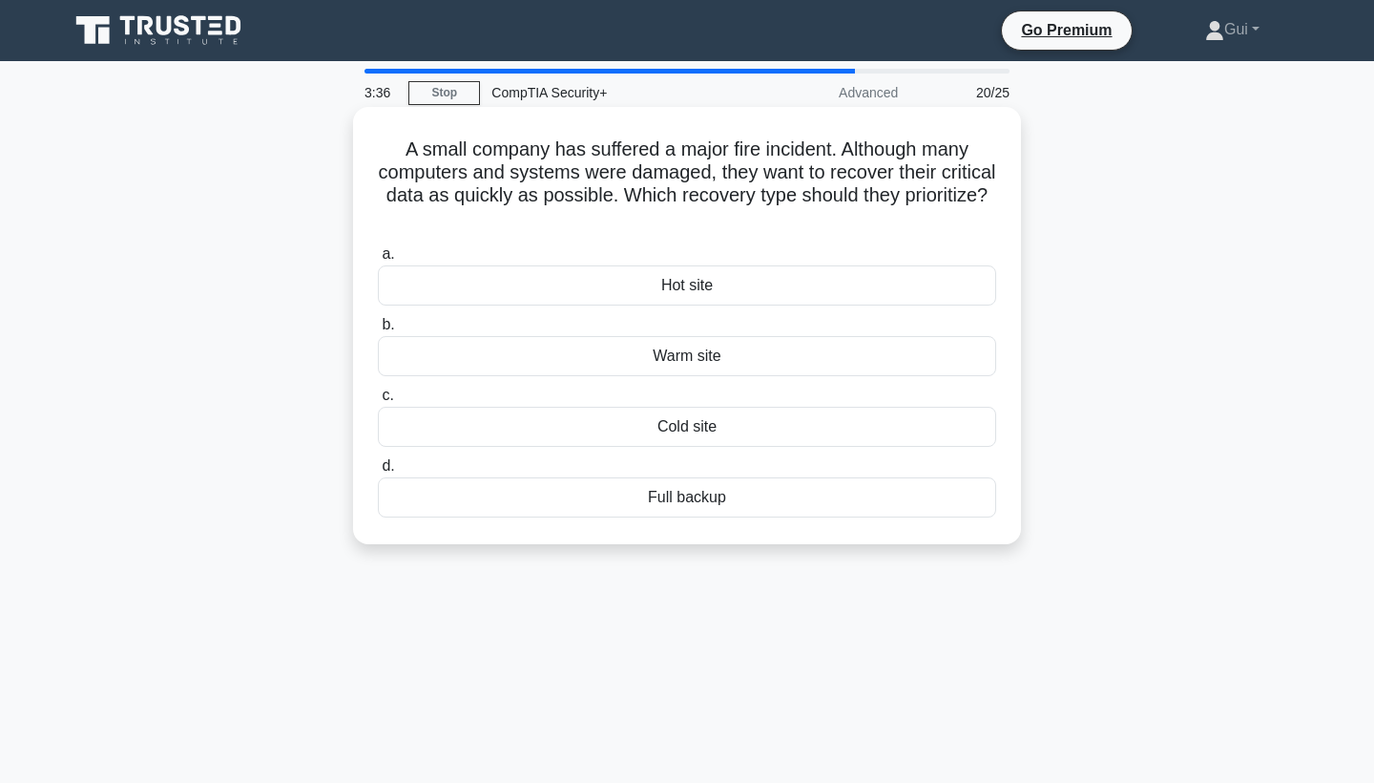
click at [404, 142] on h5 "A small company has suffered a major fire incident. Although many computers and…" at bounding box center [687, 184] width 622 height 94
click at [522, 137] on h5 "A small company has suffered a major fire incident. Although many computers and…" at bounding box center [687, 184] width 622 height 94
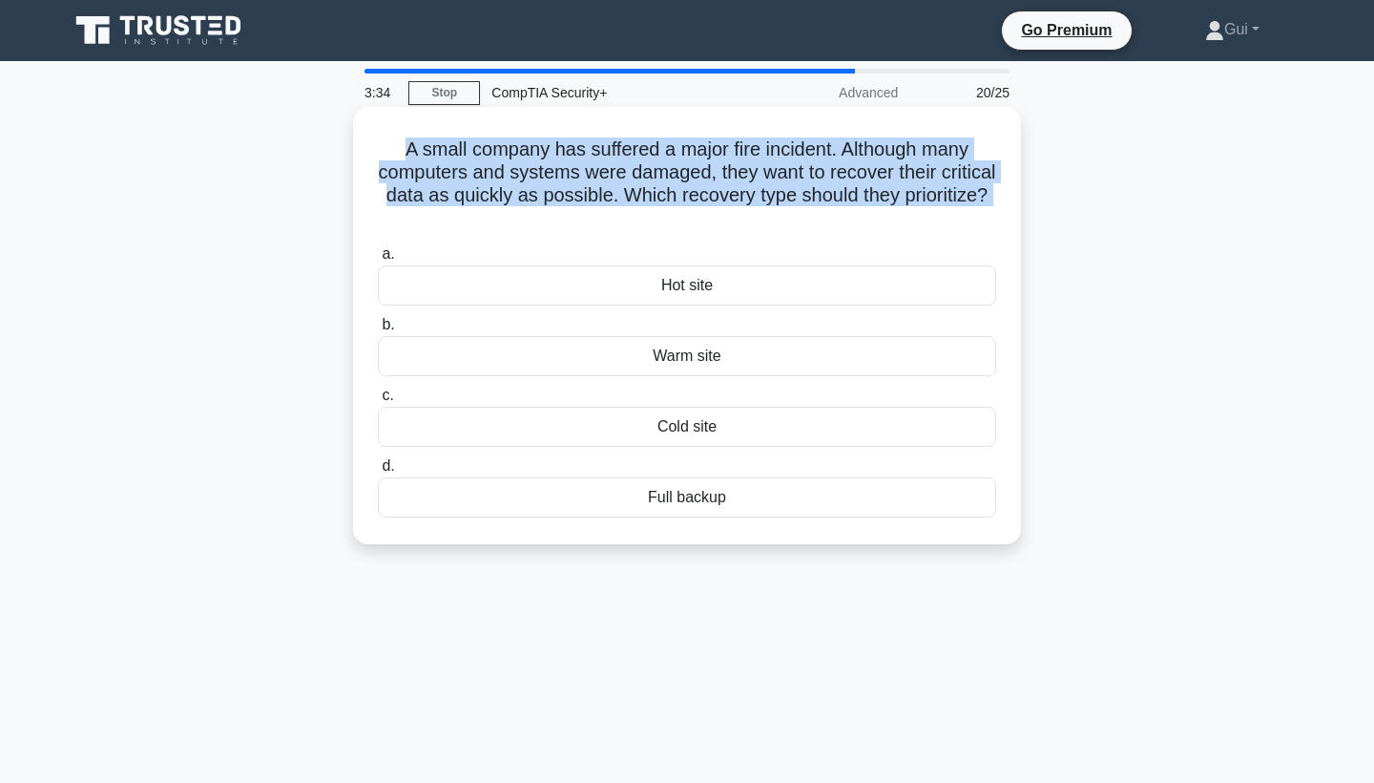
click at [372, 143] on div "A small company has suffered a major fire incident. Although many computers and…" at bounding box center [687, 326] width 653 height 422
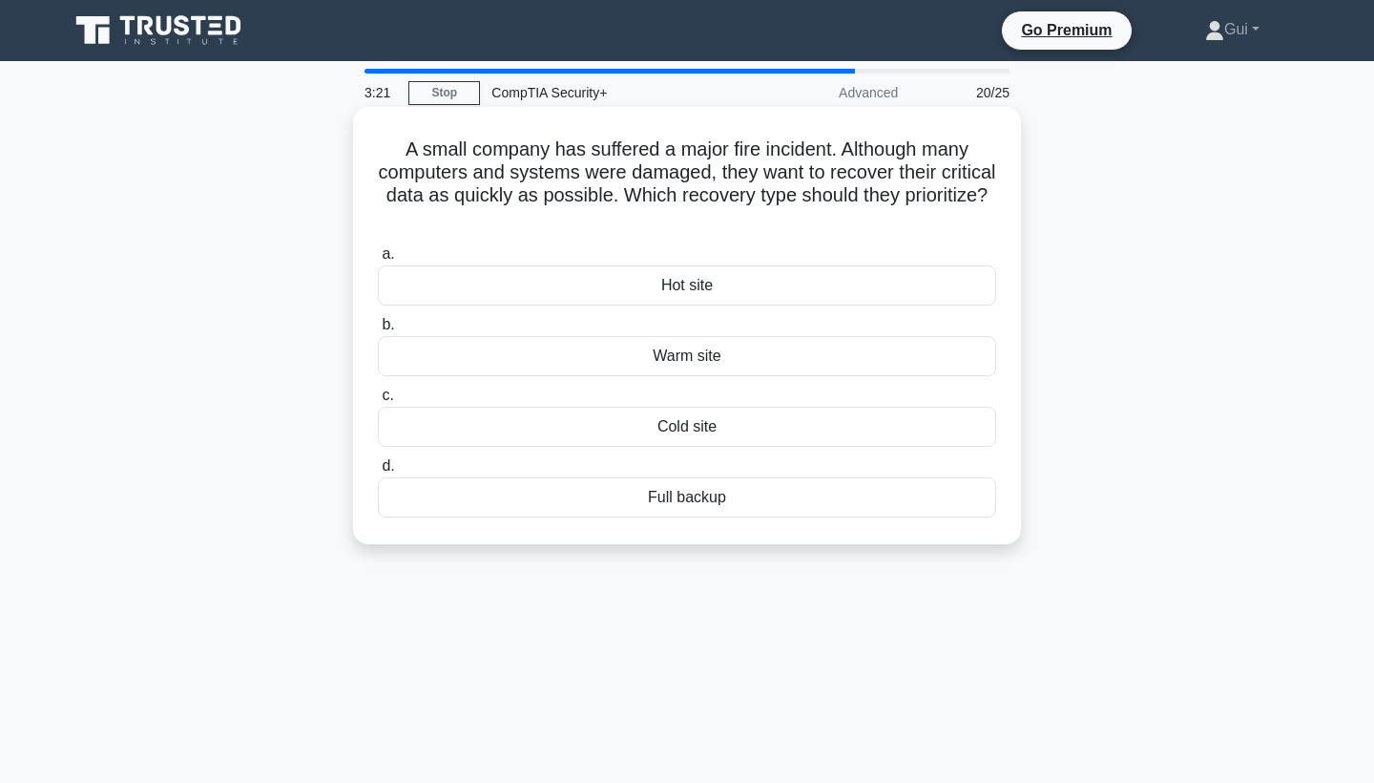
click at [730, 495] on div "Full backup" at bounding box center [687, 497] width 618 height 40
click at [378, 472] on input "d. Full backup" at bounding box center [378, 466] width 0 height 12
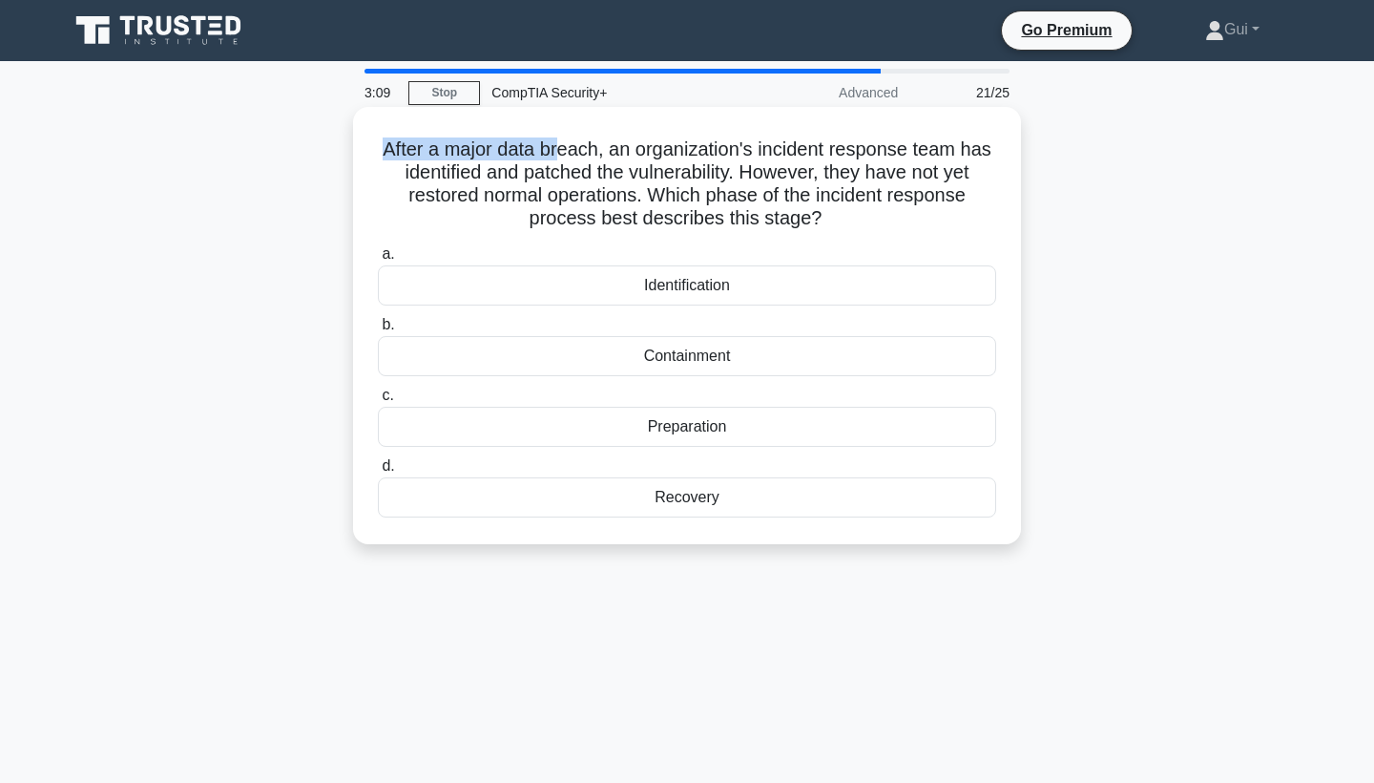
drag, startPoint x: 383, startPoint y: 159, endPoint x: 565, endPoint y: 151, distance: 182.5
click at [565, 151] on h5 "After a major data breach, an organization's incident response team has identif…" at bounding box center [687, 184] width 622 height 94
drag, startPoint x: 687, startPoint y: 335, endPoint x: 684, endPoint y: 351, distance: 16.5
click at [684, 351] on label "b. Containment" at bounding box center [687, 344] width 618 height 63
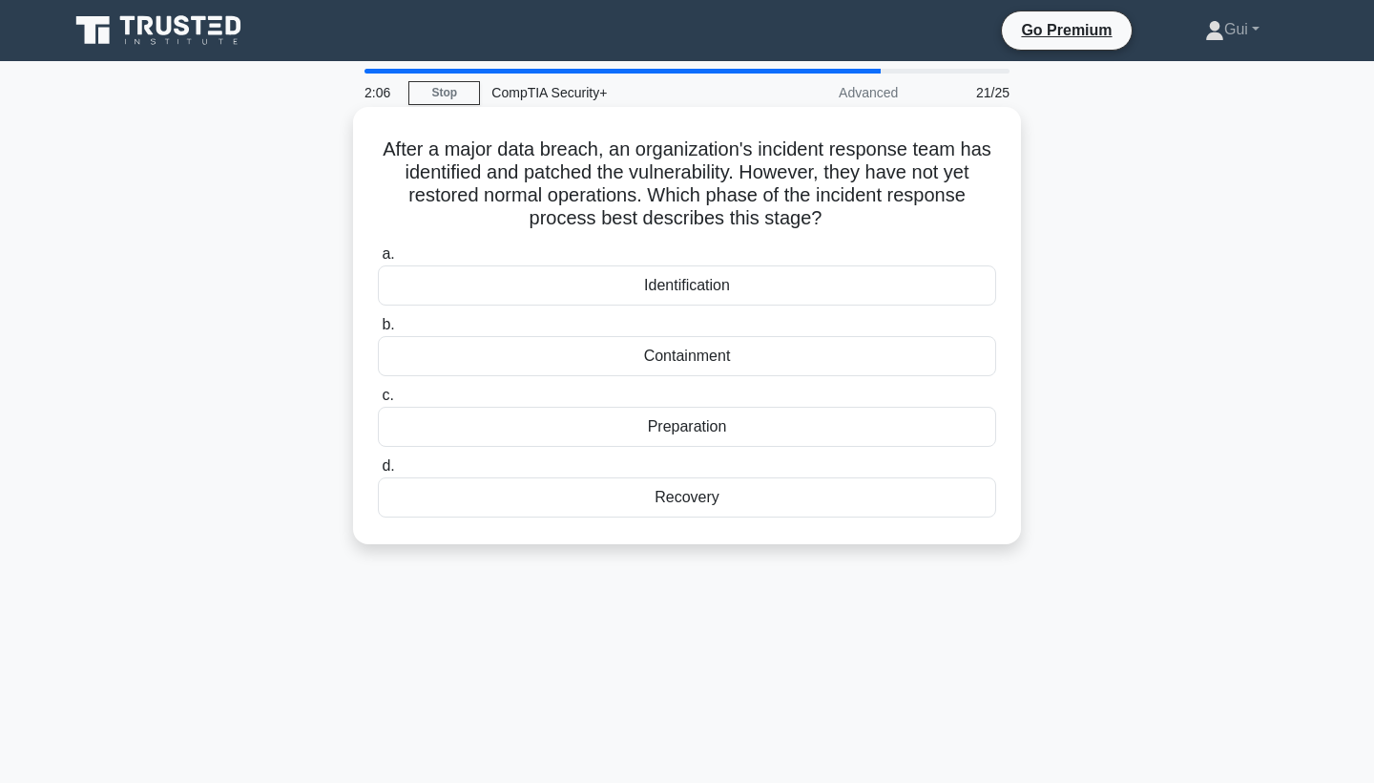
click at [378, 331] on input "b. Containment" at bounding box center [378, 325] width 0 height 12
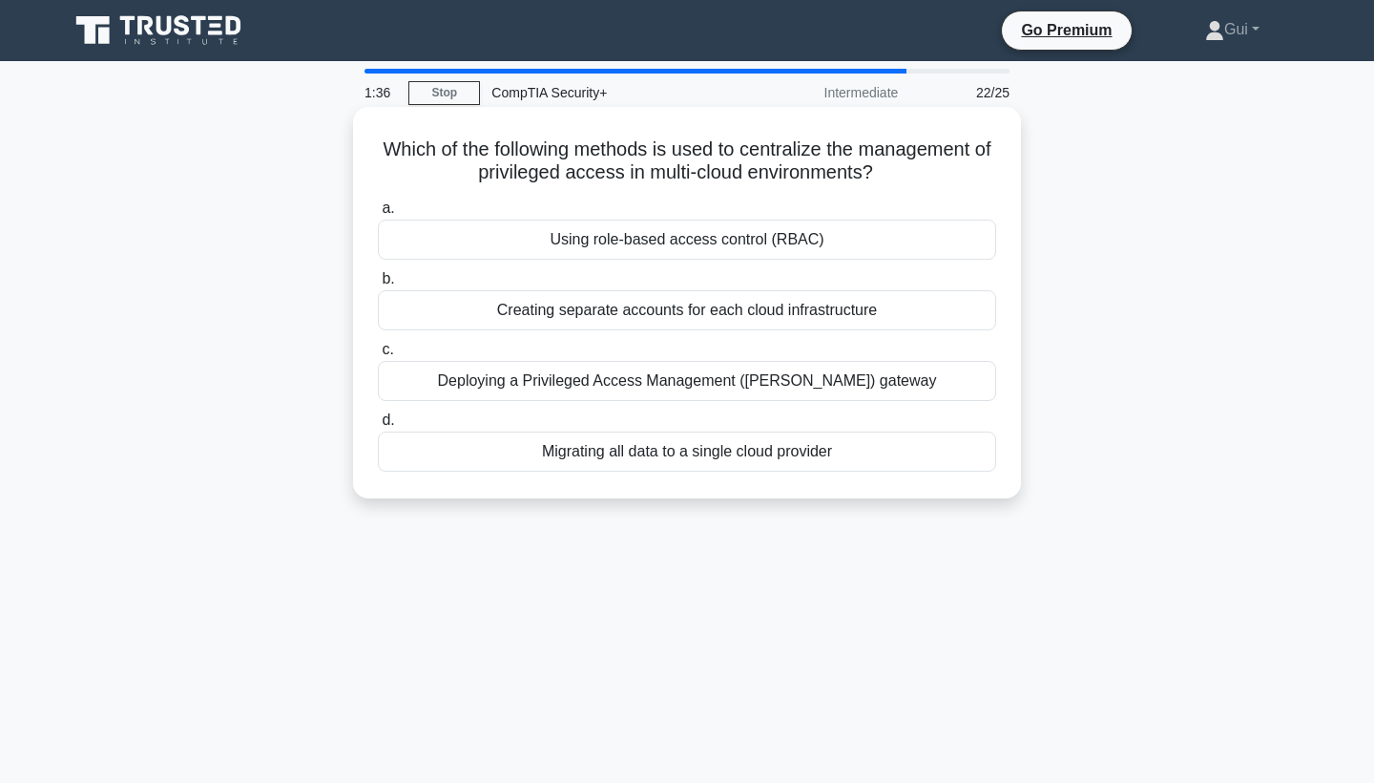
click at [805, 240] on div "Using role-based access control (RBAC)" at bounding box center [687, 240] width 618 height 40
click at [378, 215] on input "a. Using role-based access control (RBAC)" at bounding box center [378, 208] width 0 height 12
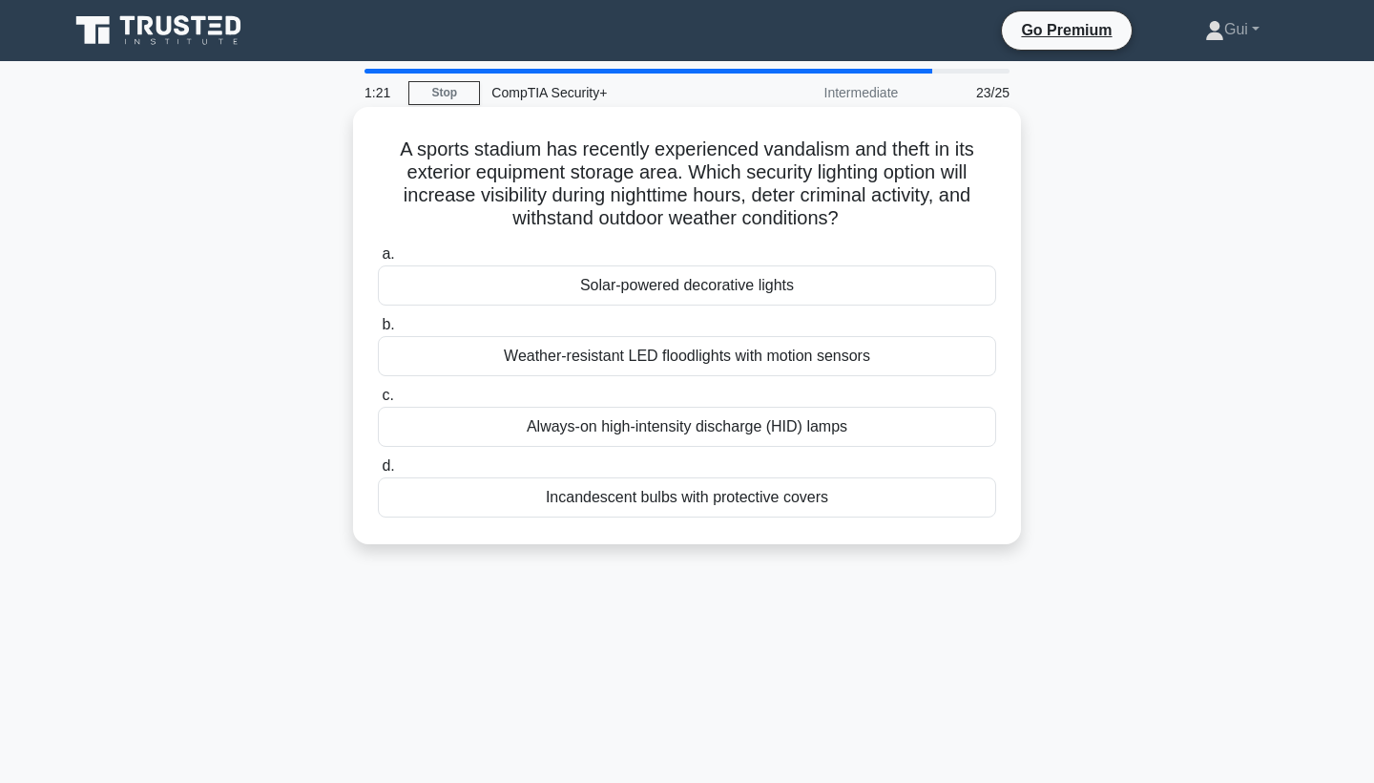
click at [943, 360] on div "Weather-resistant LED floodlights with motion sensors" at bounding box center [687, 356] width 618 height 40
click at [378, 331] on input "b. Weather-resistant LED floodlights with motion sensors" at bounding box center [378, 325] width 0 height 12
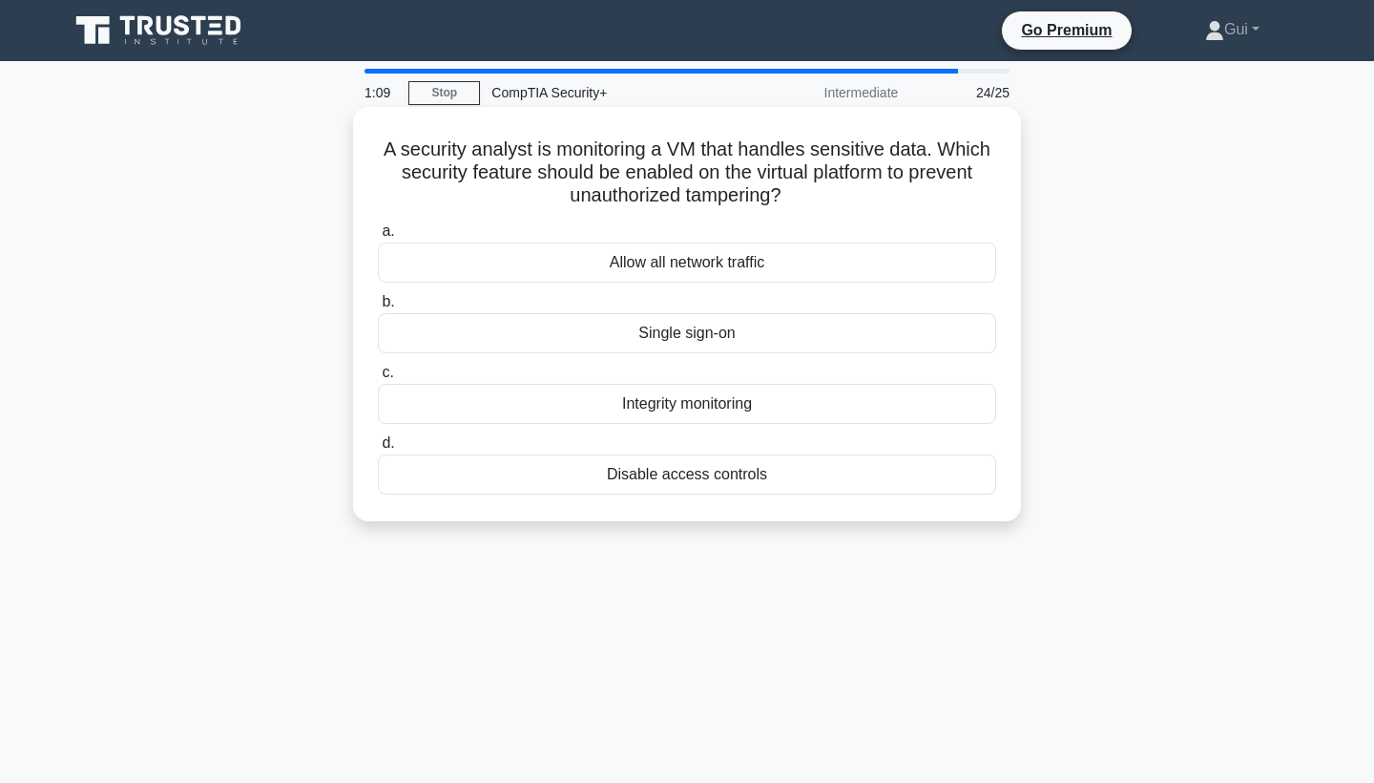
click at [897, 411] on div "Integrity monitoring" at bounding box center [687, 404] width 618 height 40
click at [378, 379] on input "c. Integrity monitoring" at bounding box center [378, 372] width 0 height 12
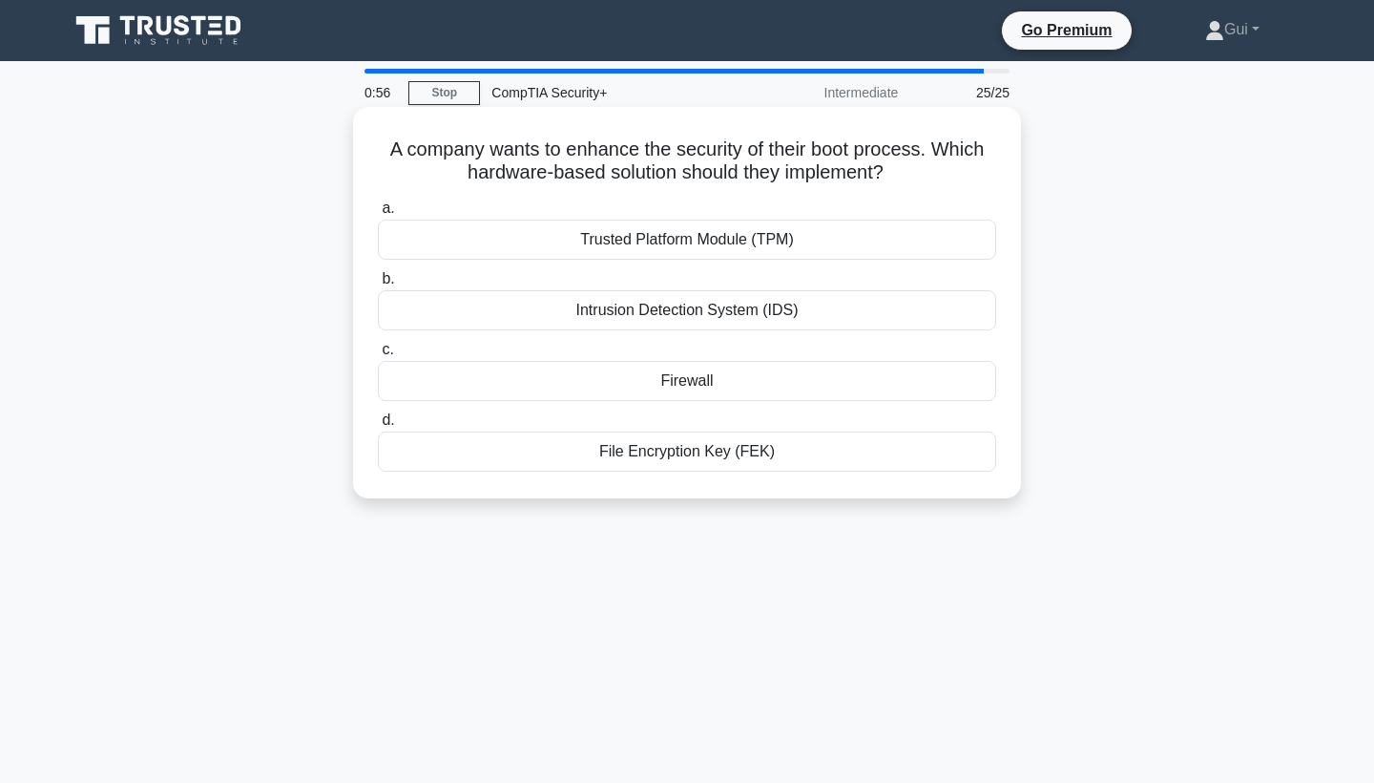
click at [913, 313] on div "Intrusion Detection System (IDS)" at bounding box center [687, 310] width 618 height 40
click at [378, 285] on input "b. Intrusion Detection System (IDS)" at bounding box center [378, 279] width 0 height 12
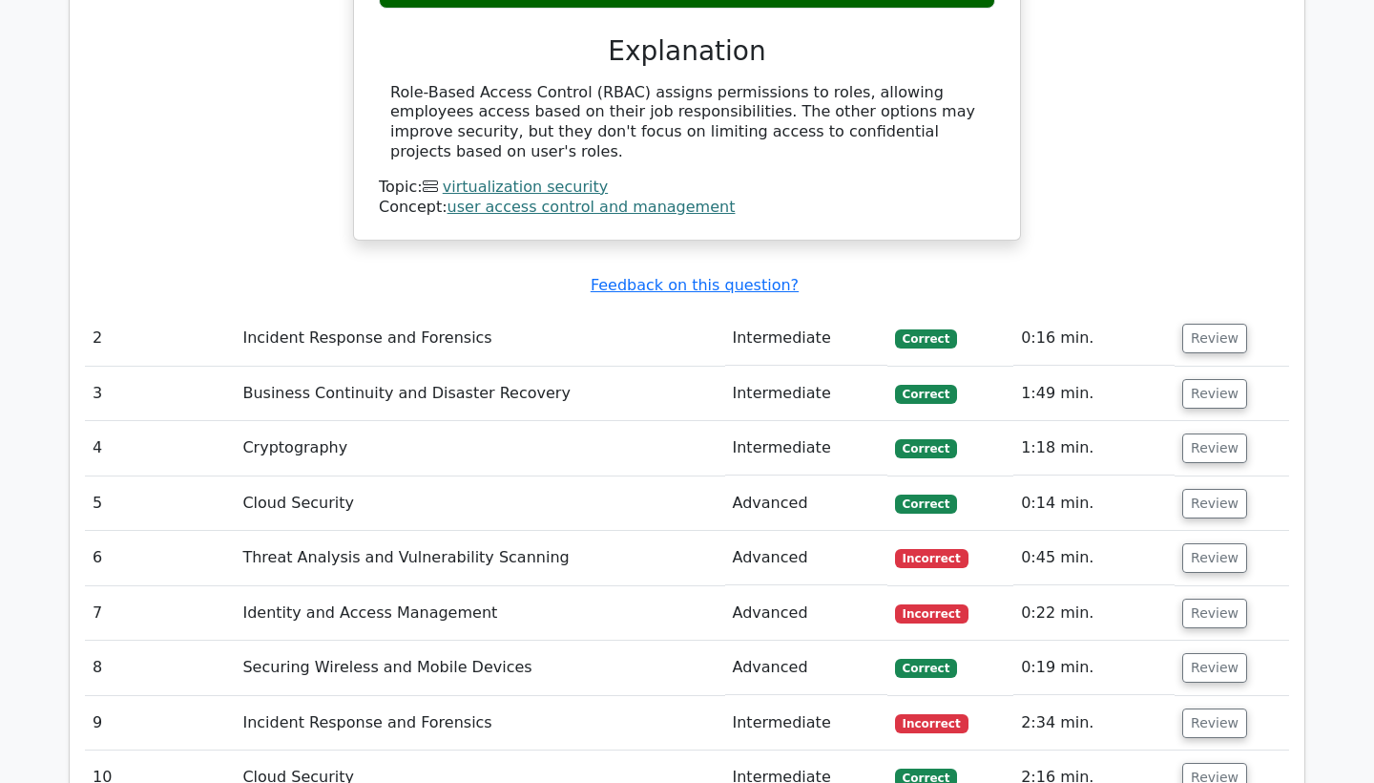
scroll to position [2451, 0]
